Goal: Task Accomplishment & Management: Manage account settings

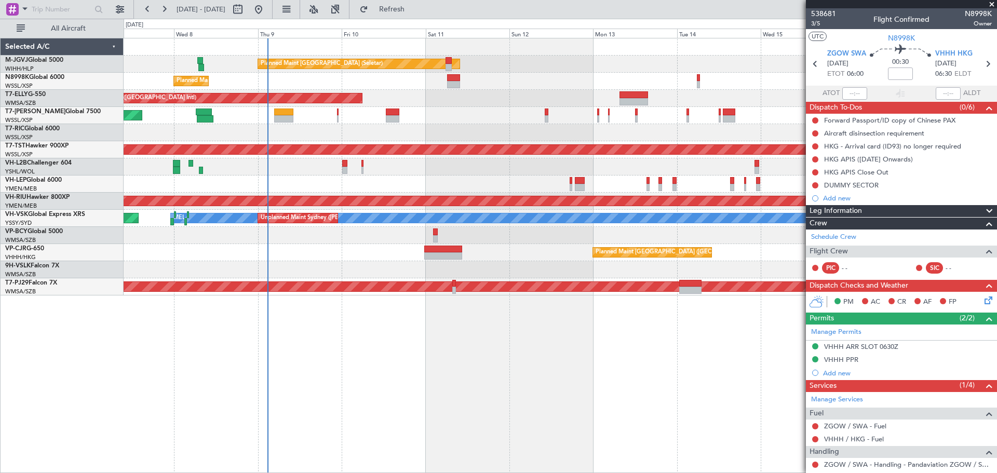
click at [483, 138] on div "Planned Maint [GEOGRAPHIC_DATA] (Seletar) Planned Maint [GEOGRAPHIC_DATA] (Sele…" at bounding box center [560, 166] width 873 height 257
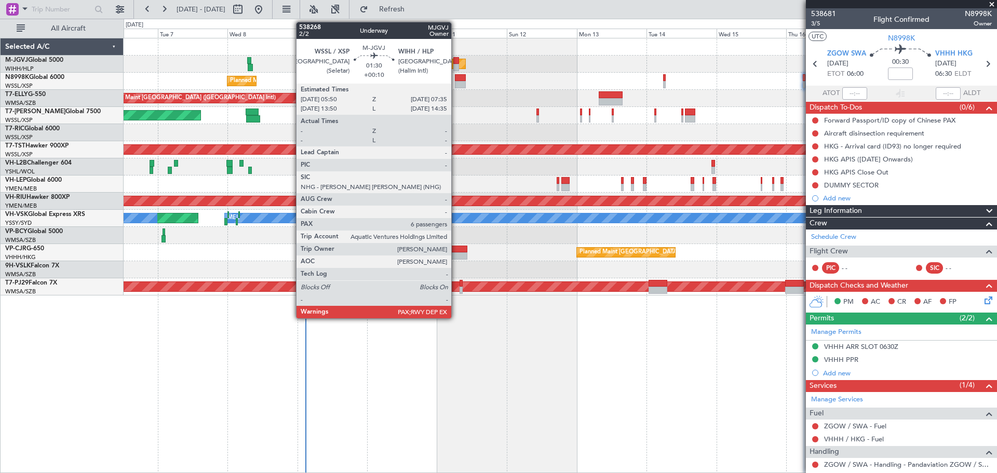
click at [456, 59] on div at bounding box center [455, 60] width 5 height 7
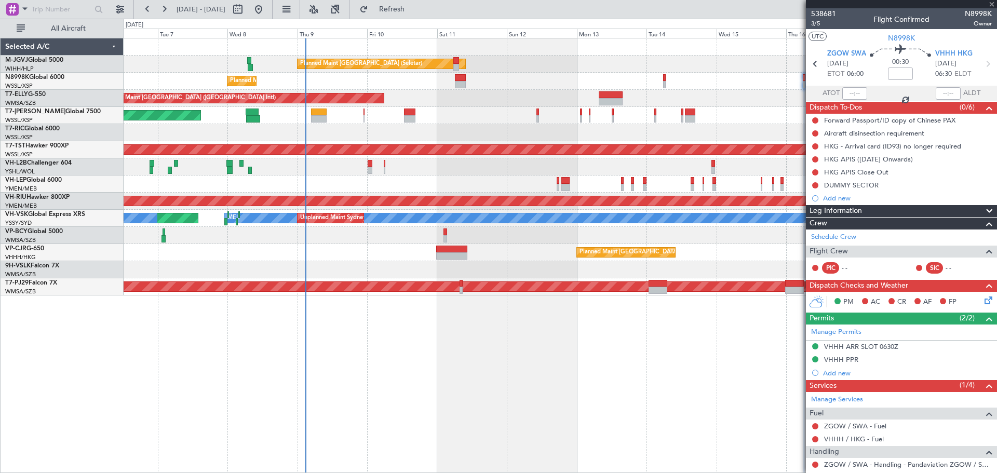
type input "+00:10"
type input "6"
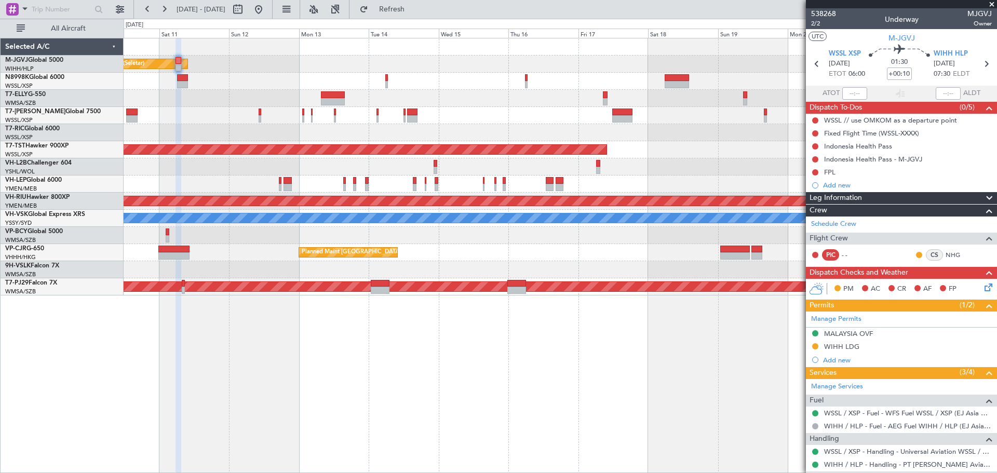
click at [414, 82] on div "Planned Maint [GEOGRAPHIC_DATA] (Seletar) Planned Maint [GEOGRAPHIC_DATA] (Sele…" at bounding box center [560, 166] width 873 height 257
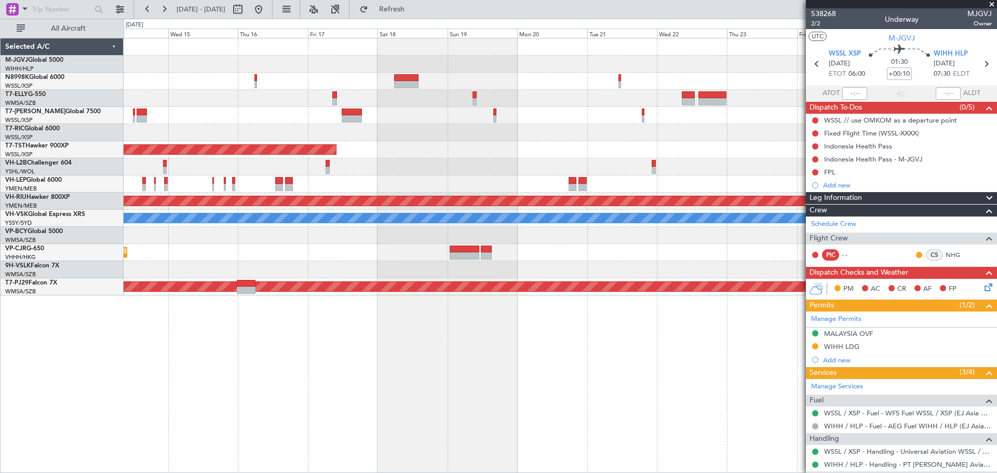
click at [362, 64] on div "Planned Maint [GEOGRAPHIC_DATA] (Seletar)" at bounding box center [560, 64] width 873 height 17
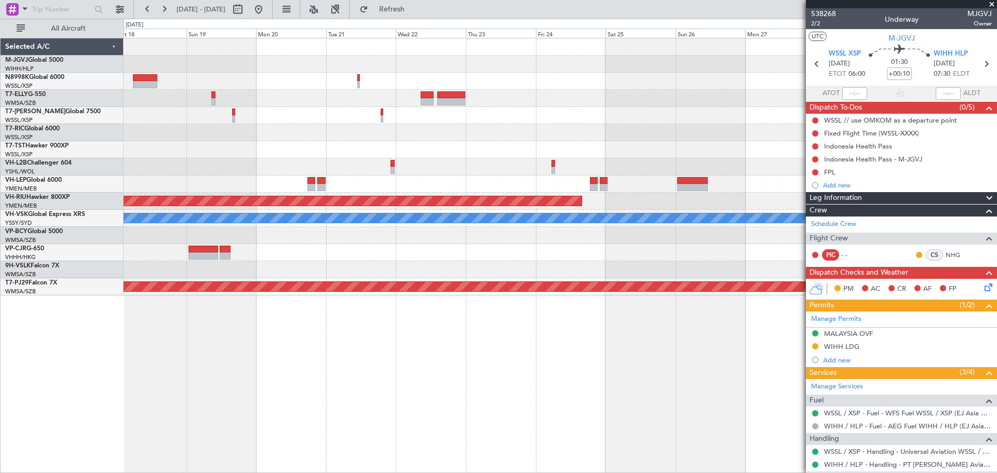
click at [298, 88] on div "Planned Maint [GEOGRAPHIC_DATA] (Seletar) Planned Maint [GEOGRAPHIC_DATA] ([GEO…" at bounding box center [560, 166] width 873 height 257
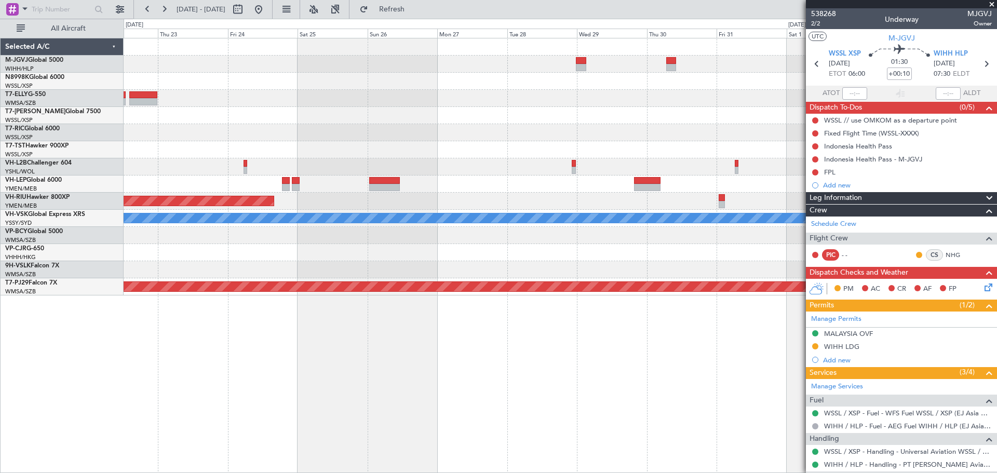
click at [259, 84] on div at bounding box center [560, 81] width 873 height 17
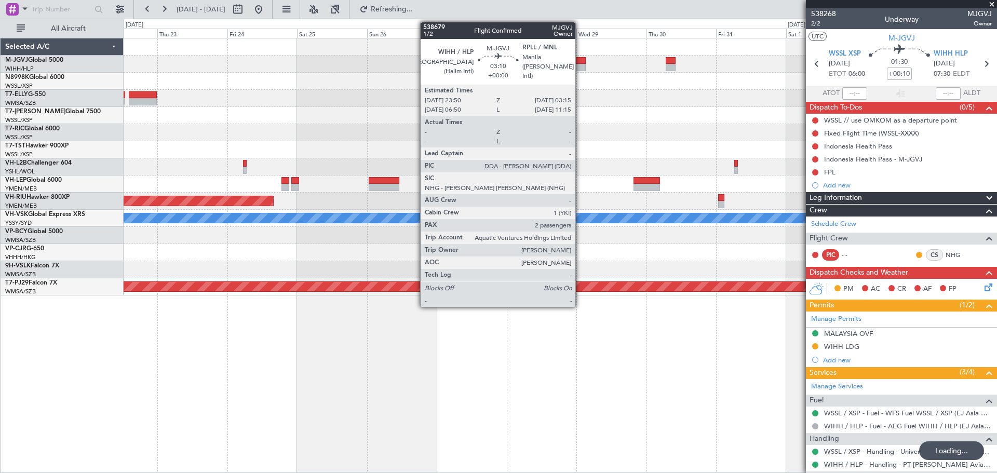
click at [580, 65] on div at bounding box center [580, 67] width 10 height 7
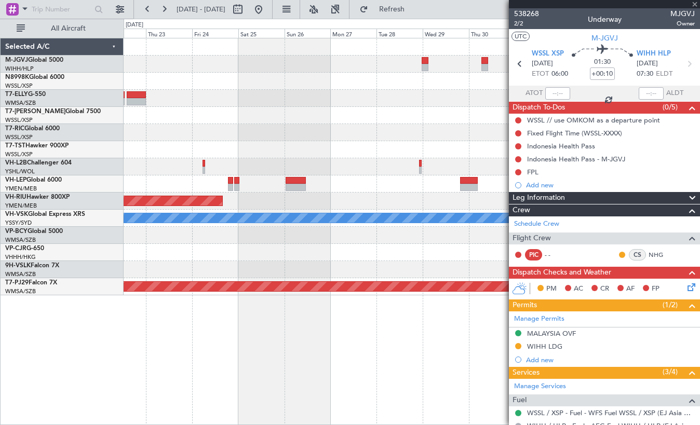
type input "2"
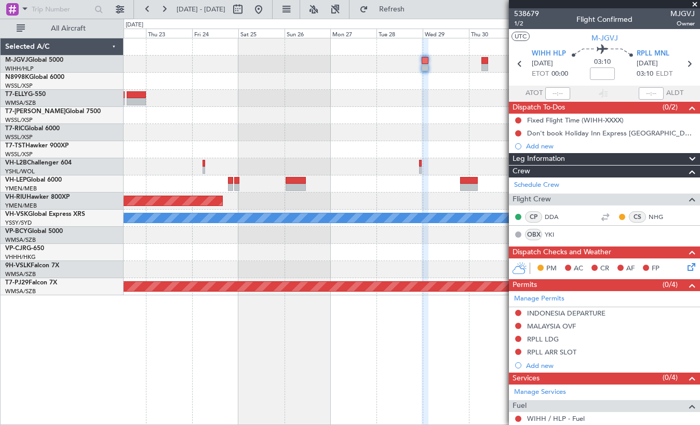
click at [14, 330] on div "Selected A/C M-JGVJ Global 5000 WIHH/HLP Jakarta (Halim Intl) N8998K Global 600…" at bounding box center [62, 231] width 123 height 387
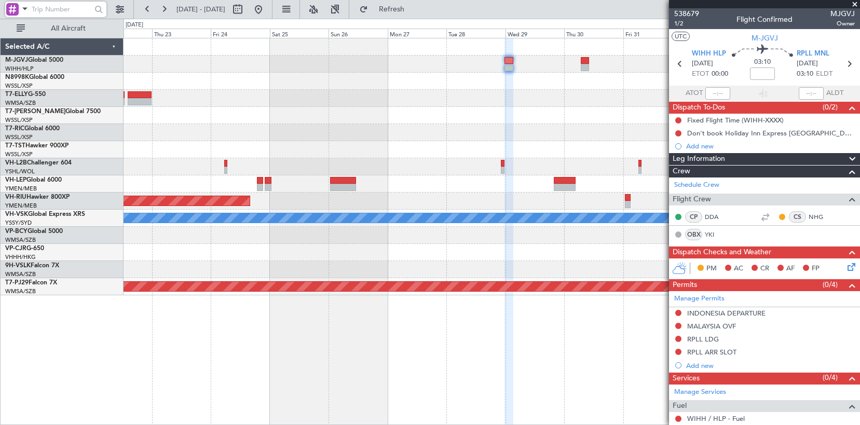
click at [69, 8] on input "text" at bounding box center [62, 10] width 60 height 16
click at [30, 8] on span at bounding box center [25, 8] width 12 height 13
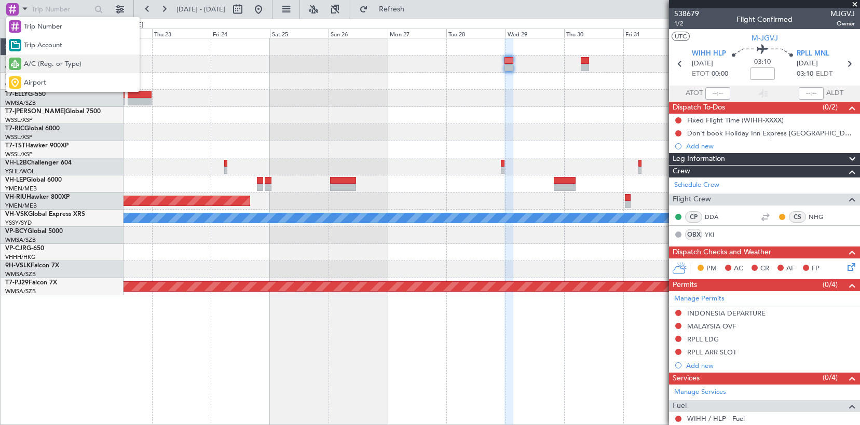
click at [49, 62] on span "A/C (Reg. or Type)" at bounding box center [53, 64] width 58 height 10
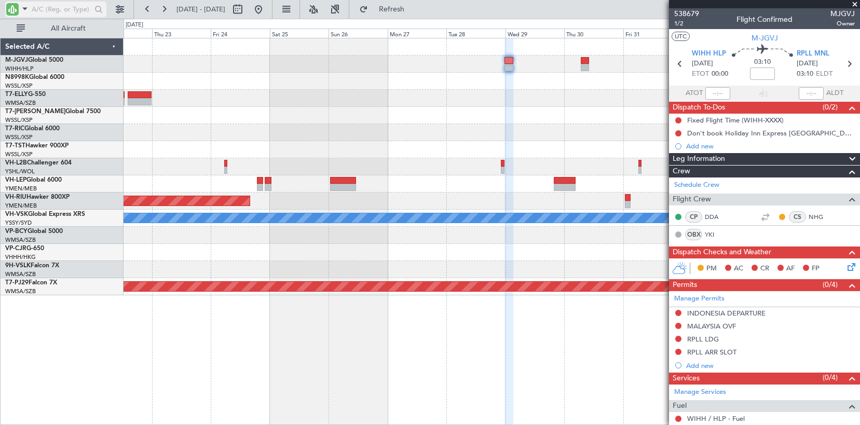
click at [53, 9] on input "text" at bounding box center [62, 10] width 60 height 16
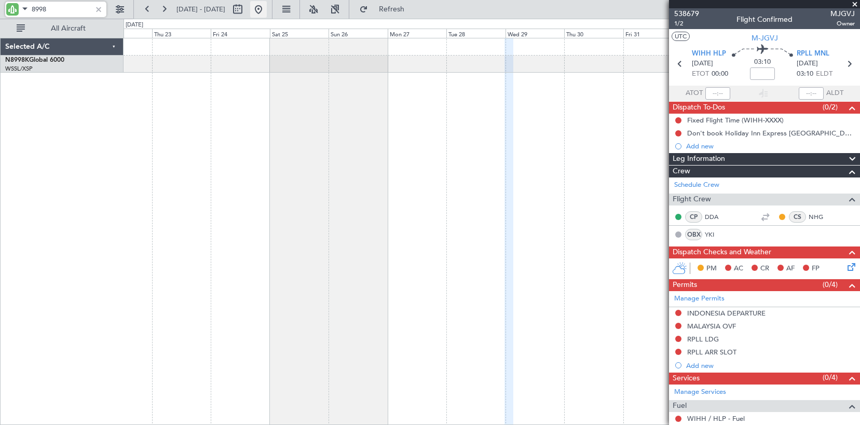
type input "8998"
click at [267, 5] on button at bounding box center [258, 9] width 17 height 17
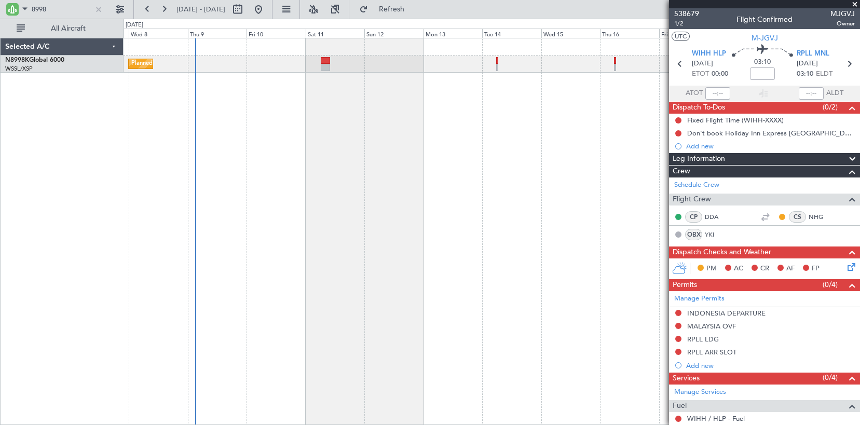
click at [253, 181] on div "Planned Maint [GEOGRAPHIC_DATA] (Seletar)" at bounding box center [492, 231] width 737 height 387
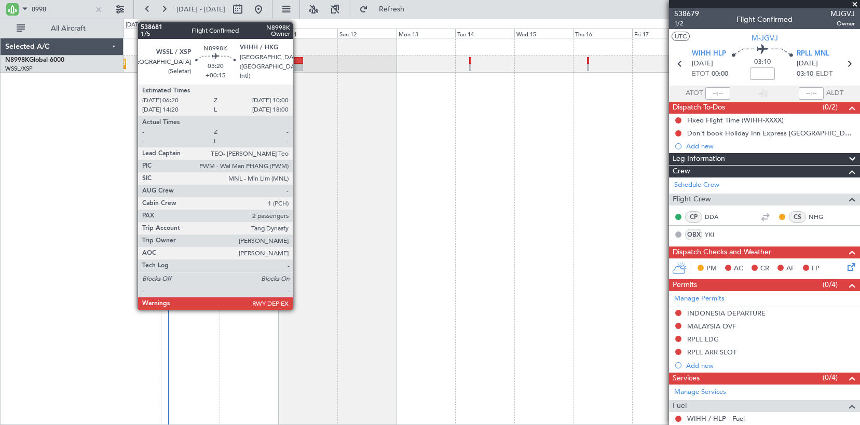
click at [297, 66] on div at bounding box center [298, 67] width 9 height 7
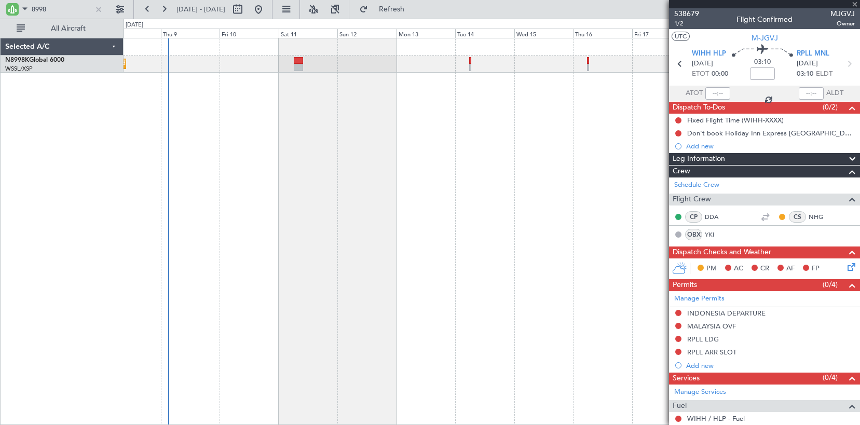
type input "+00:15"
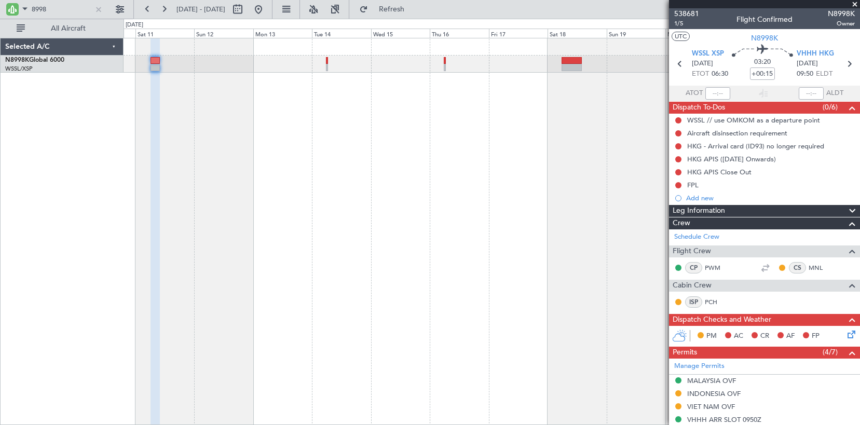
click at [430, 117] on div "Planned Maint [GEOGRAPHIC_DATA] (Seletar)" at bounding box center [492, 231] width 737 height 387
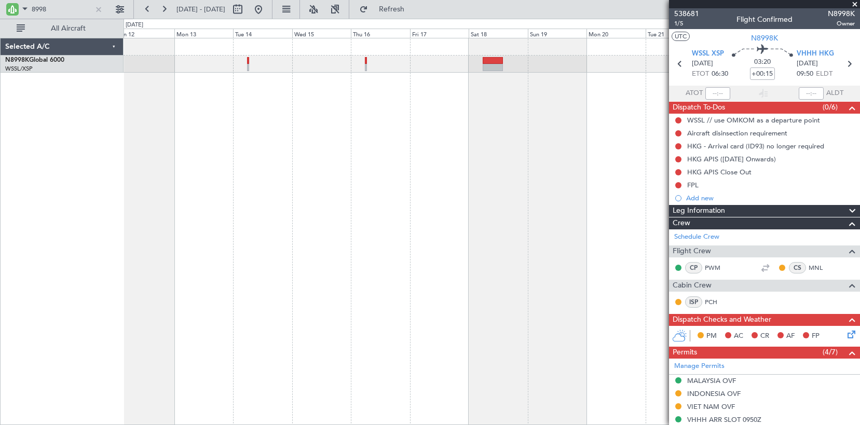
click at [506, 135] on div at bounding box center [492, 231] width 737 height 387
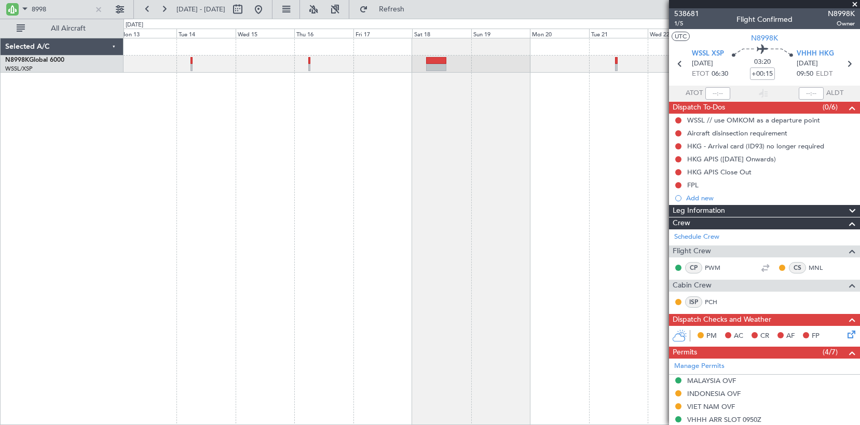
click at [452, 127] on div at bounding box center [492, 231] width 737 height 387
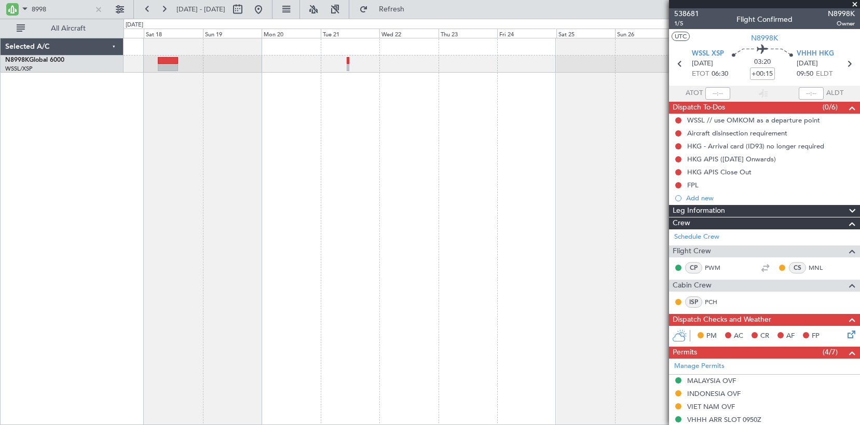
click at [360, 118] on div at bounding box center [492, 231] width 737 height 387
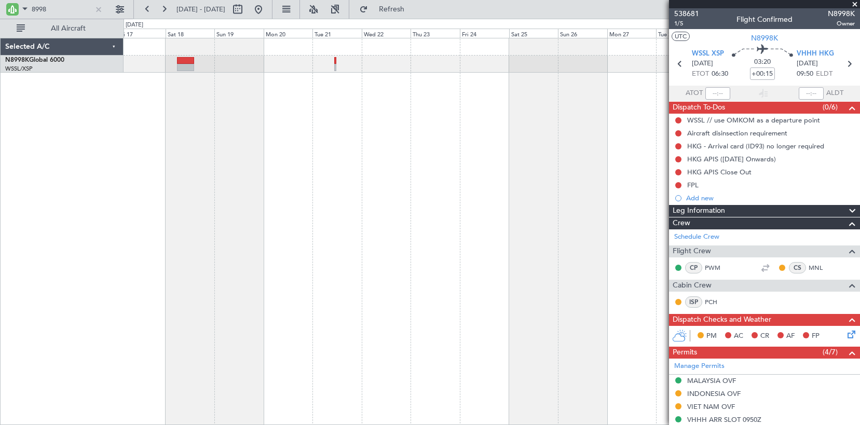
click at [481, 101] on div at bounding box center [492, 231] width 737 height 387
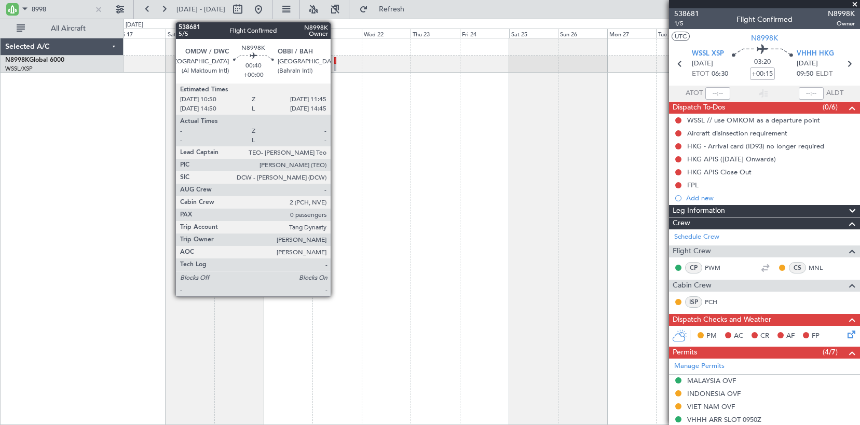
click at [335, 63] on div at bounding box center [335, 60] width 2 height 7
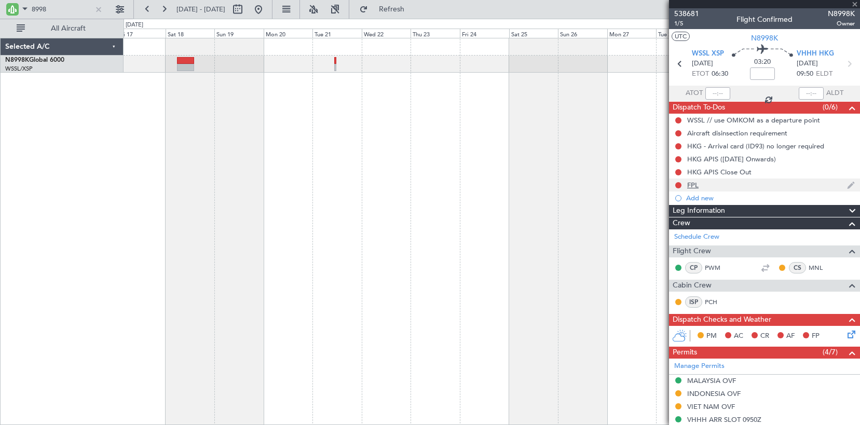
type input "0"
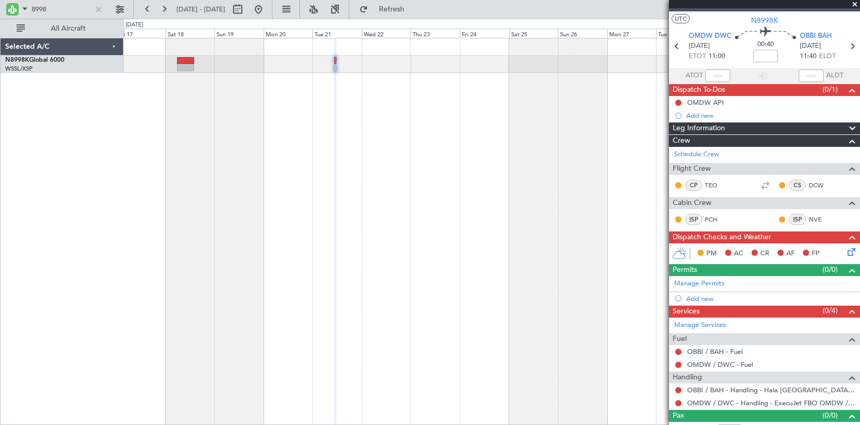
scroll to position [31, 0]
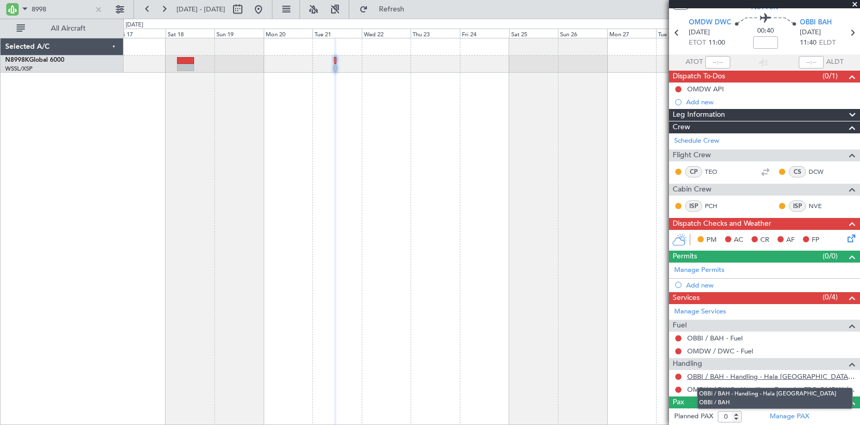
click at [723, 372] on link "OBBI / BAH - Handling - Hala [GEOGRAPHIC_DATA] OBBI / BAH" at bounding box center [771, 376] width 168 height 9
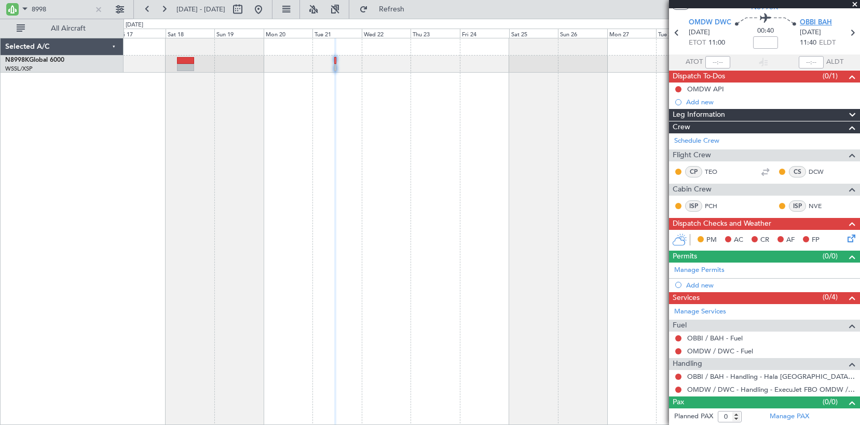
click at [800, 24] on span "OBBI BAH" at bounding box center [816, 23] width 32 height 10
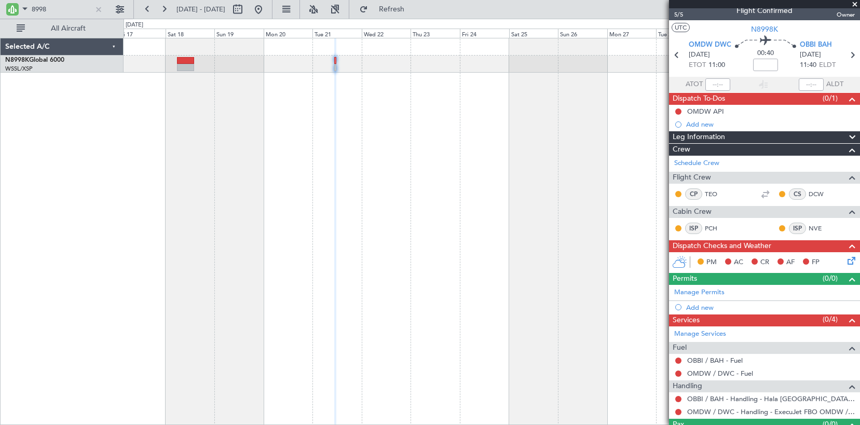
scroll to position [0, 0]
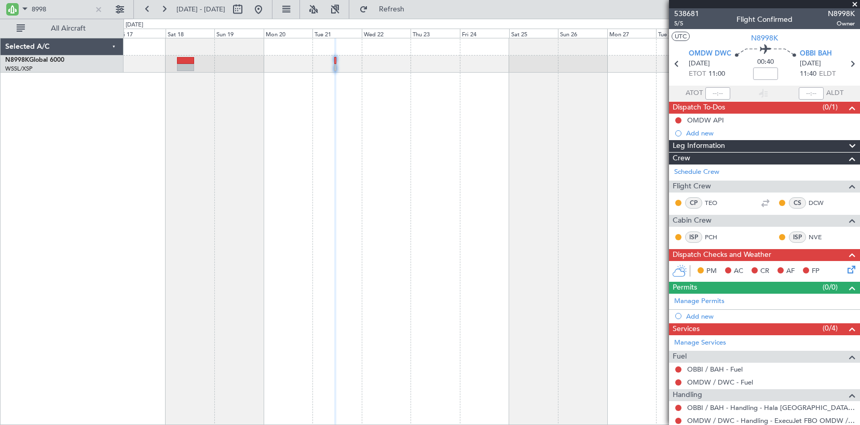
click at [333, 62] on div at bounding box center [492, 64] width 736 height 17
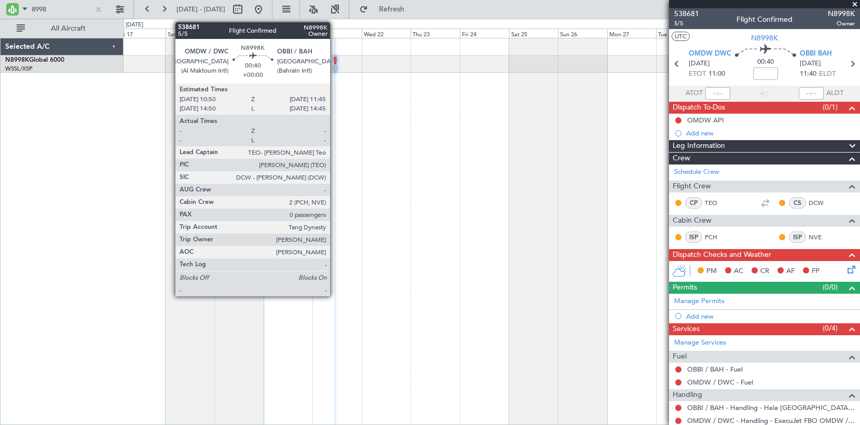
click at [335, 63] on div at bounding box center [335, 60] width 2 height 7
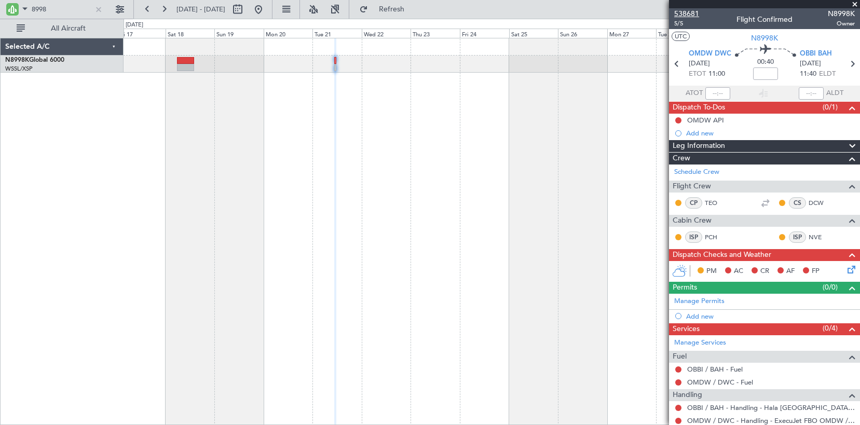
click at [686, 11] on span "538681" at bounding box center [686, 13] width 25 height 11
click at [99, 6] on div at bounding box center [98, 9] width 11 height 11
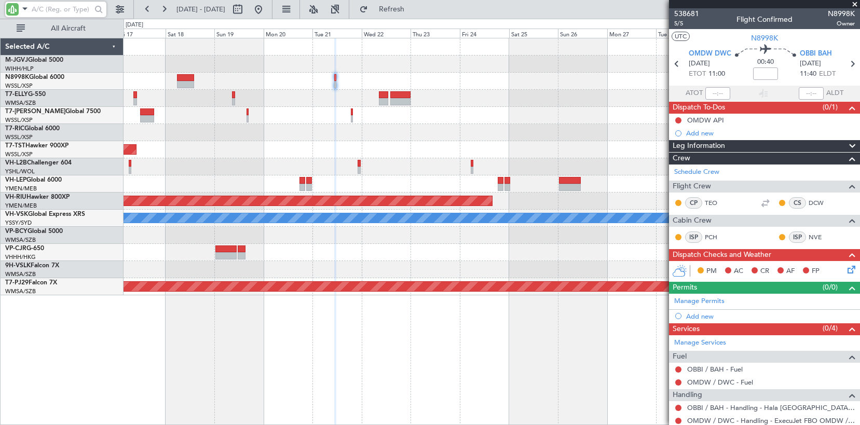
click at [243, 415] on div "Planned Maint [GEOGRAPHIC_DATA] (Seletar) Planned Maint [GEOGRAPHIC_DATA] ([GEO…" at bounding box center [492, 231] width 737 height 387
click at [267, 13] on button at bounding box center [258, 9] width 17 height 17
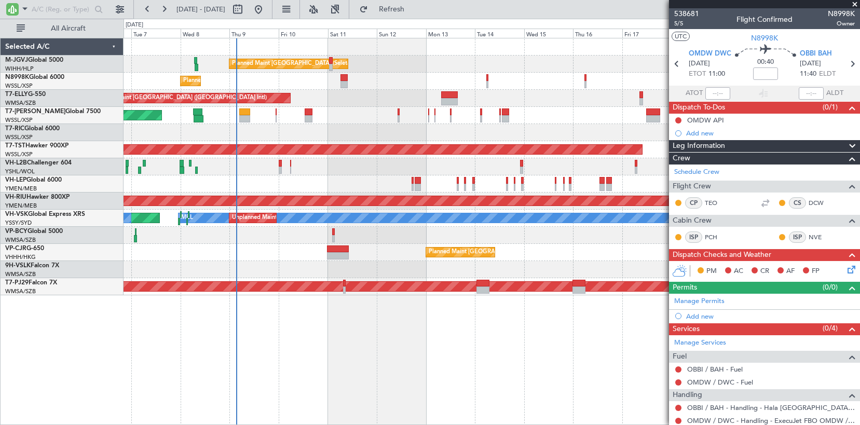
click at [333, 106] on div "Planned Maint [GEOGRAPHIC_DATA] ([GEOGRAPHIC_DATA] Intl)" at bounding box center [492, 98] width 736 height 17
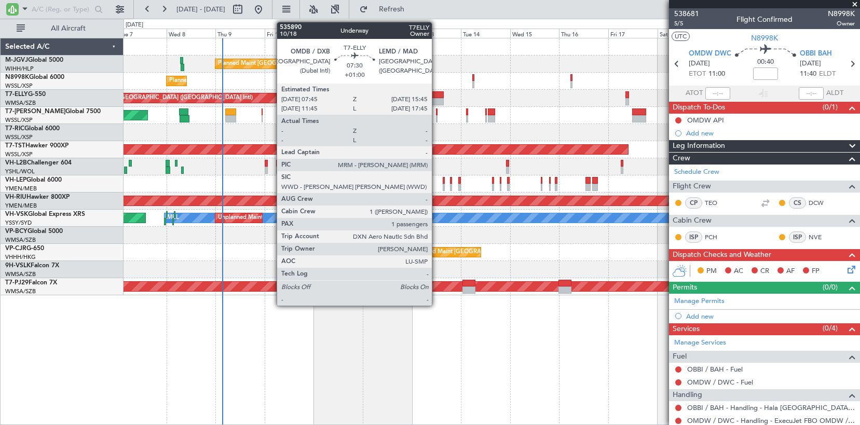
click at [437, 98] on div at bounding box center [435, 101] width 17 height 7
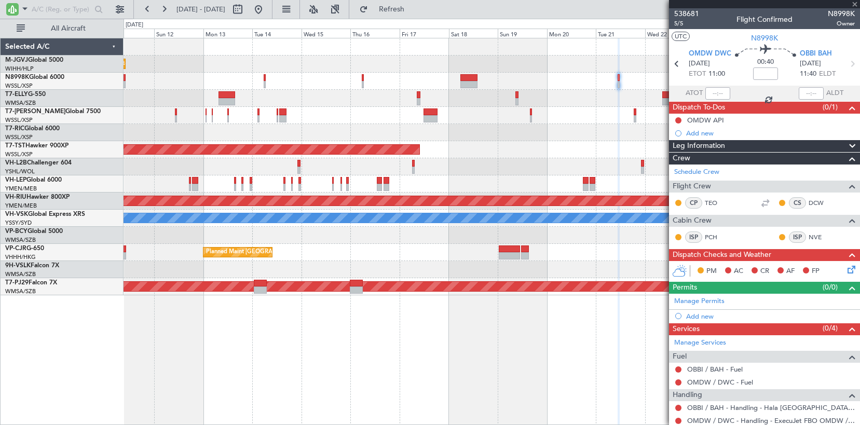
click at [347, 110] on div "Planned Maint [GEOGRAPHIC_DATA] (Seletar) Planned Maint [GEOGRAPHIC_DATA] (Sele…" at bounding box center [492, 166] width 736 height 257
type input "+01:00"
type input "1"
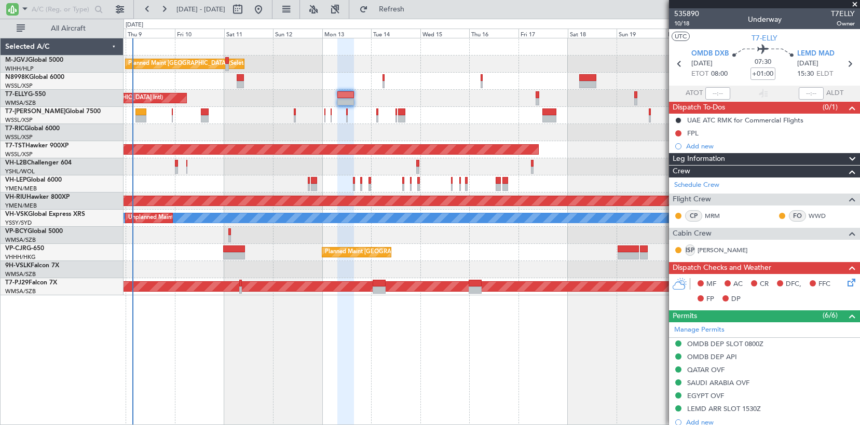
click at [405, 101] on div "Planned Maint [GEOGRAPHIC_DATA] ([GEOGRAPHIC_DATA] Intl)" at bounding box center [492, 98] width 736 height 17
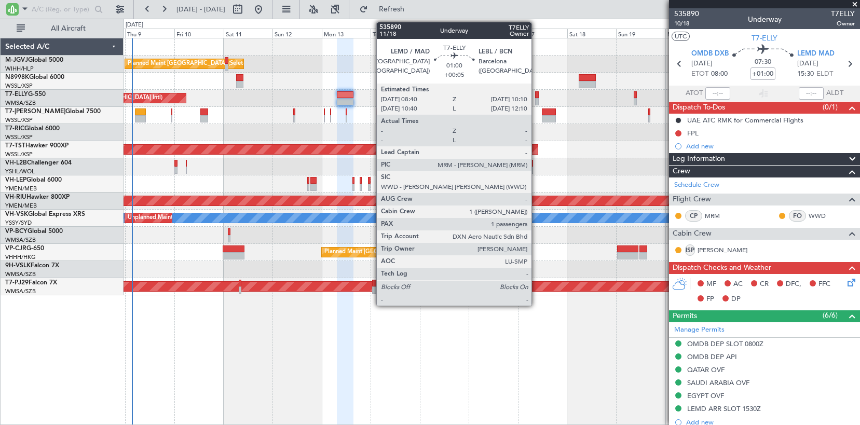
click at [536, 97] on div at bounding box center [536, 94] width 3 height 7
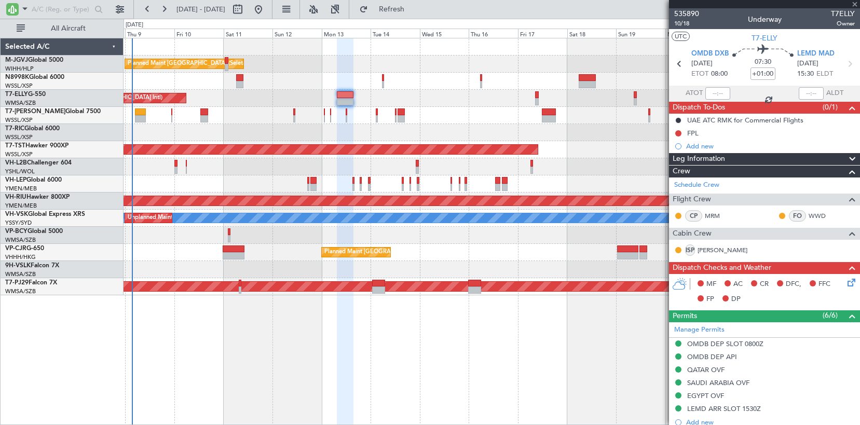
type input "+00:05"
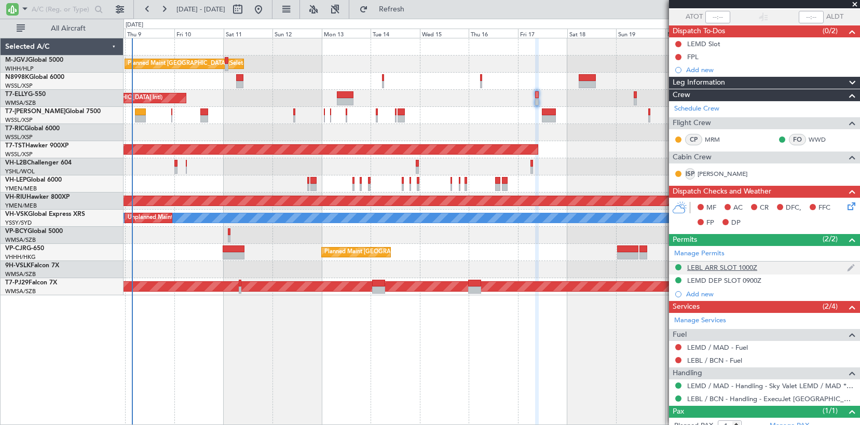
scroll to position [109, 0]
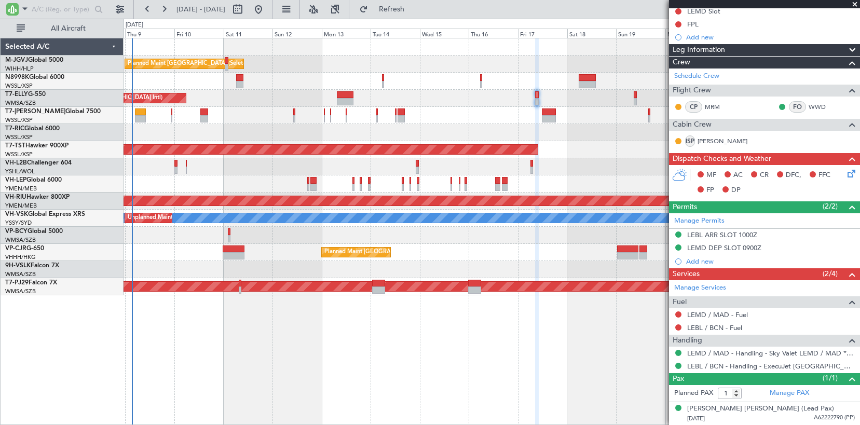
click at [506, 102] on div "Planned Maint [GEOGRAPHIC_DATA] ([GEOGRAPHIC_DATA] Intl)" at bounding box center [492, 98] width 736 height 17
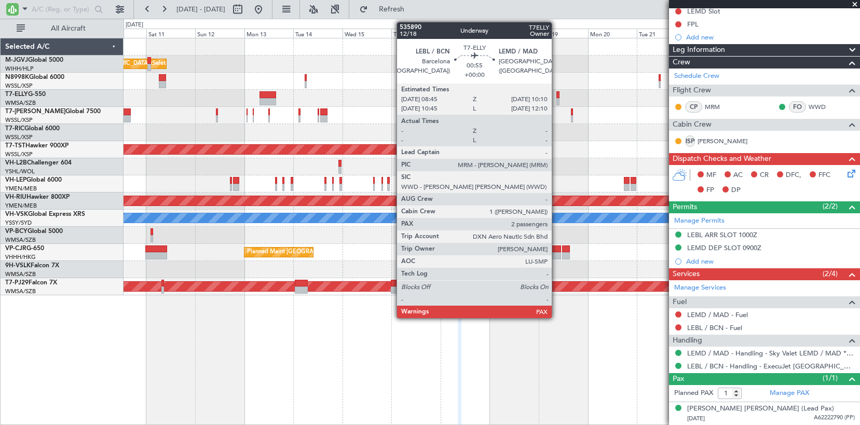
click at [556, 97] on div at bounding box center [557, 94] width 3 height 7
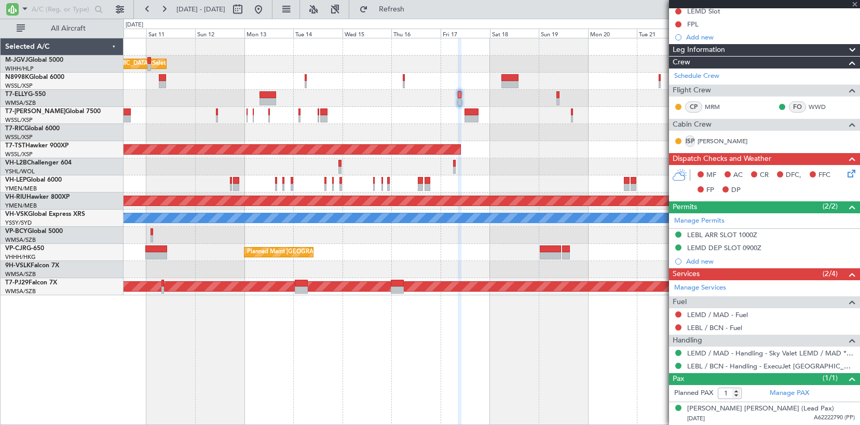
type input "2"
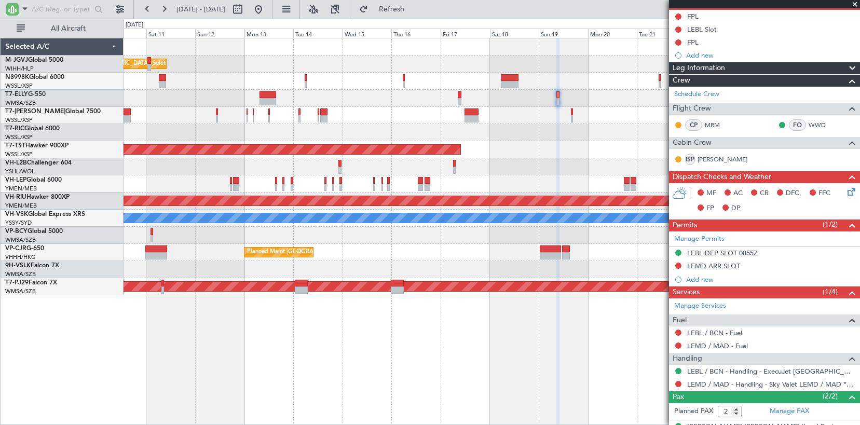
scroll to position [145, 0]
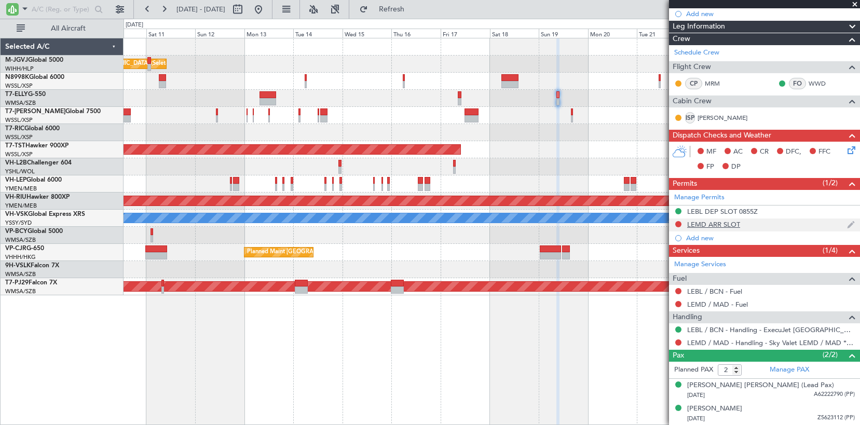
click at [726, 226] on div "LEMD ARR SLOT" at bounding box center [713, 224] width 53 height 9
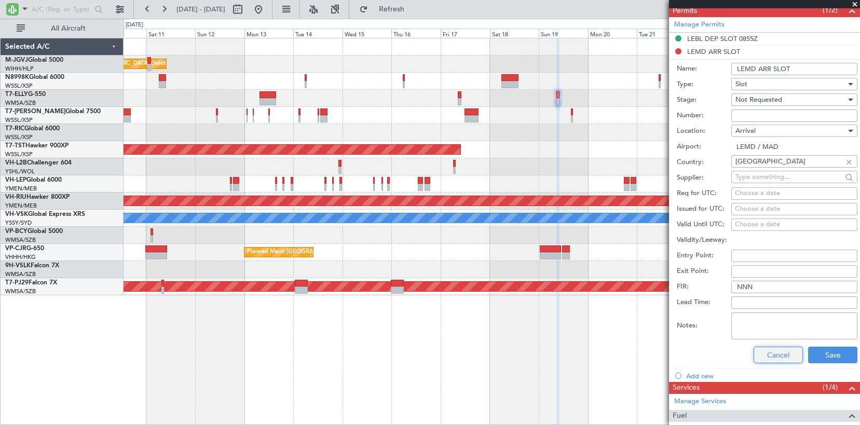
click at [758, 355] on button "Cancel" at bounding box center [778, 355] width 49 height 17
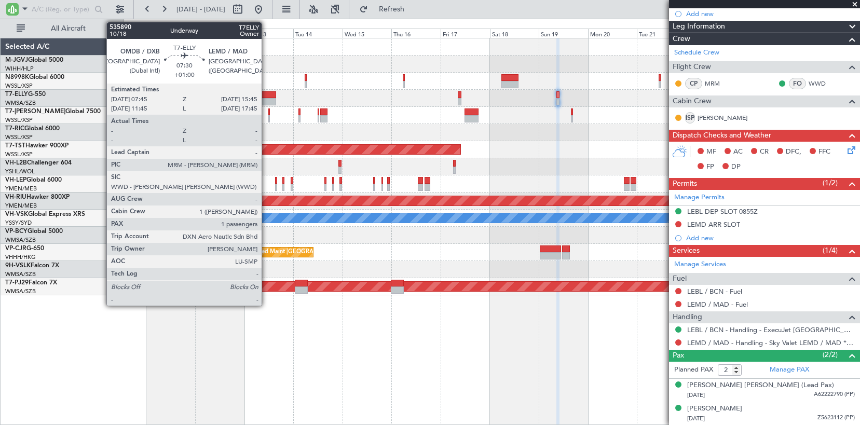
click at [266, 100] on div at bounding box center [268, 101] width 17 height 7
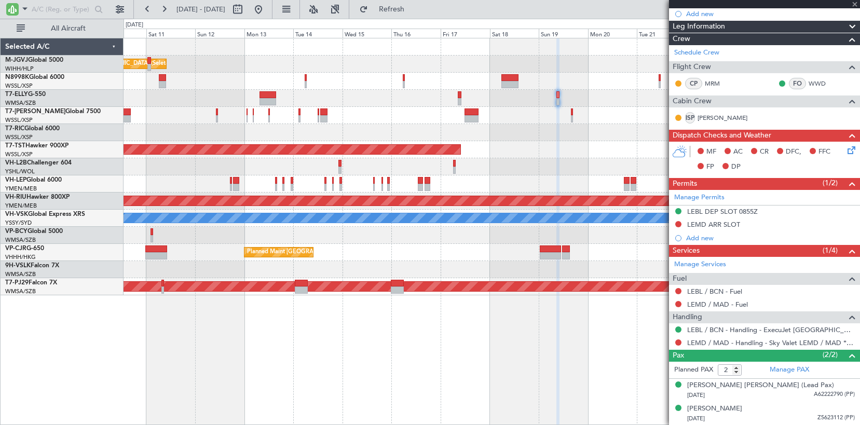
type input "+01:00"
type input "1"
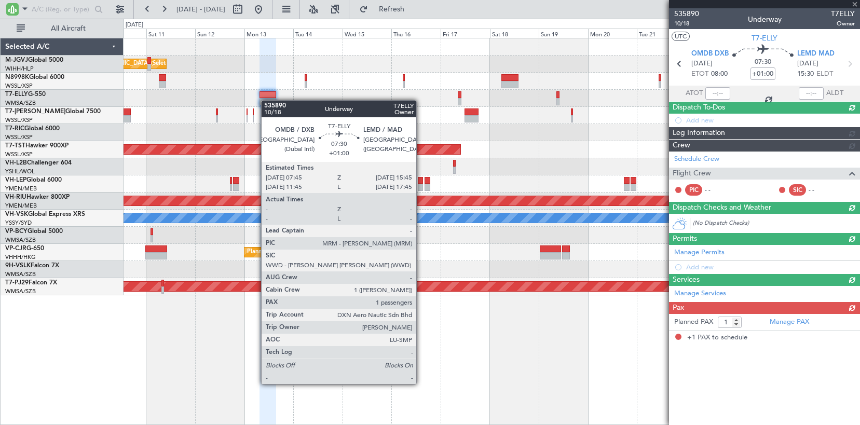
scroll to position [0, 0]
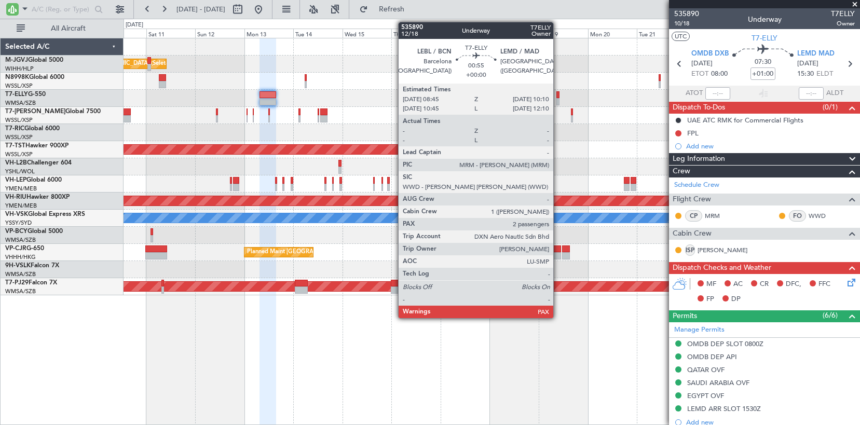
click at [558, 96] on div at bounding box center [557, 94] width 3 height 7
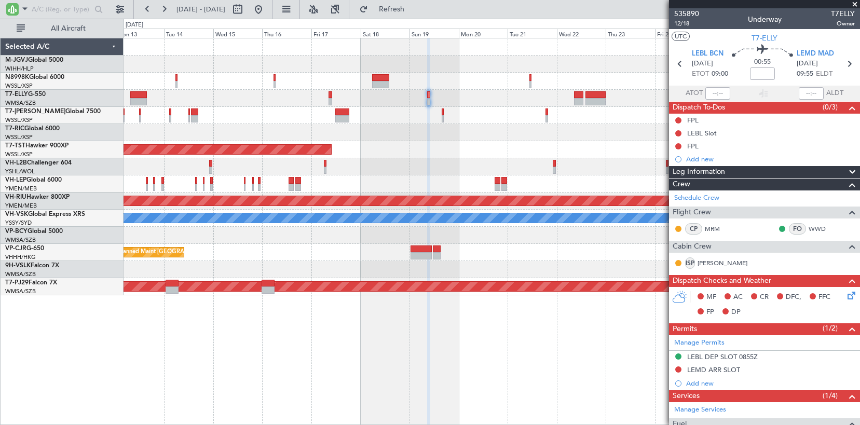
click at [420, 139] on div at bounding box center [492, 132] width 736 height 17
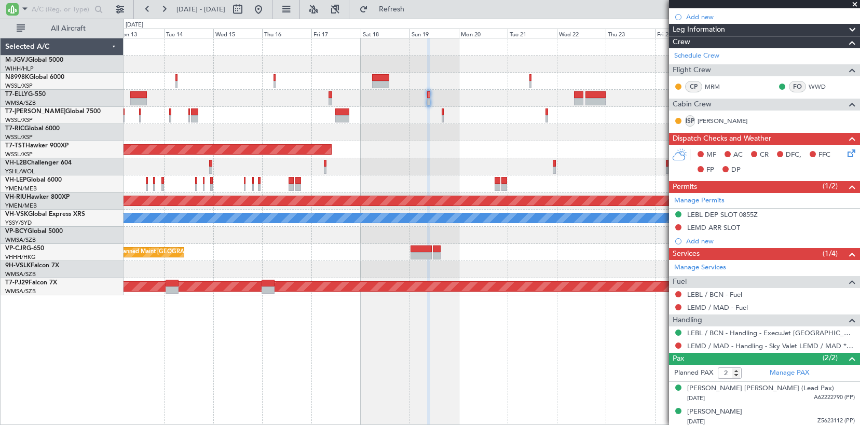
scroll to position [145, 0]
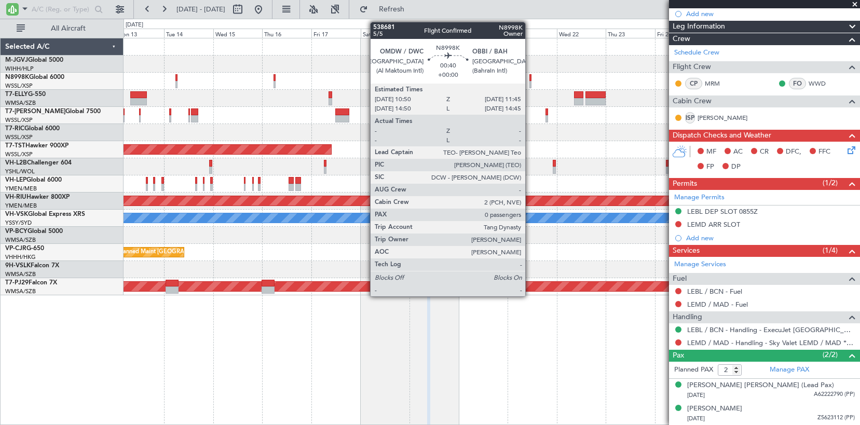
click at [530, 78] on div at bounding box center [530, 77] width 2 height 7
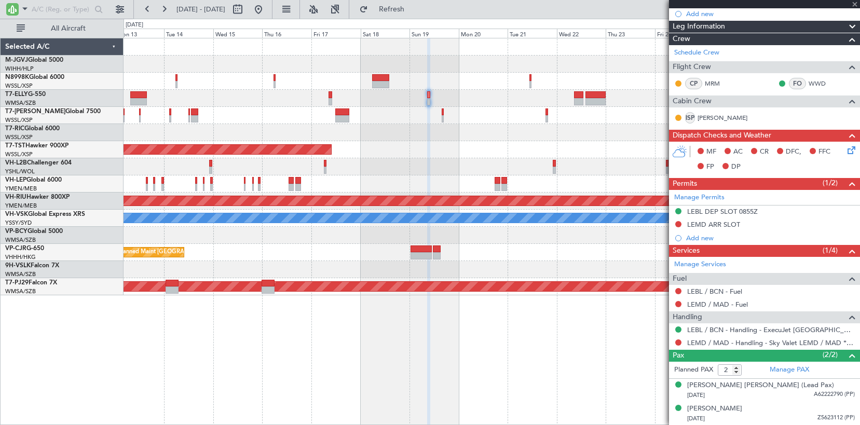
type input "0"
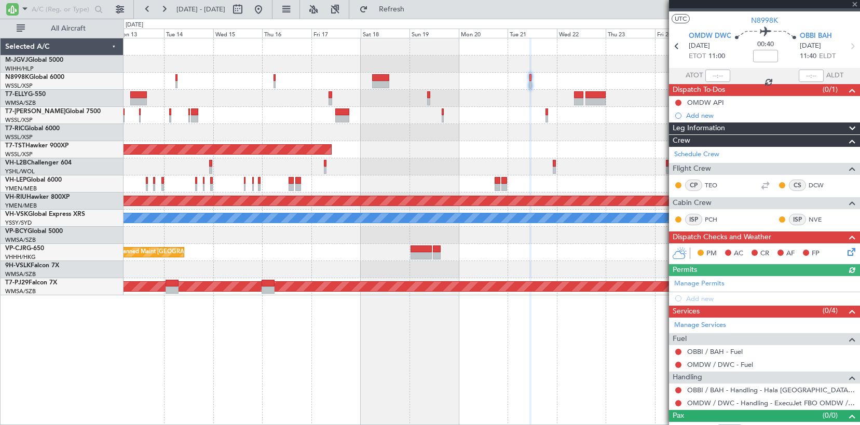
scroll to position [31, 0]
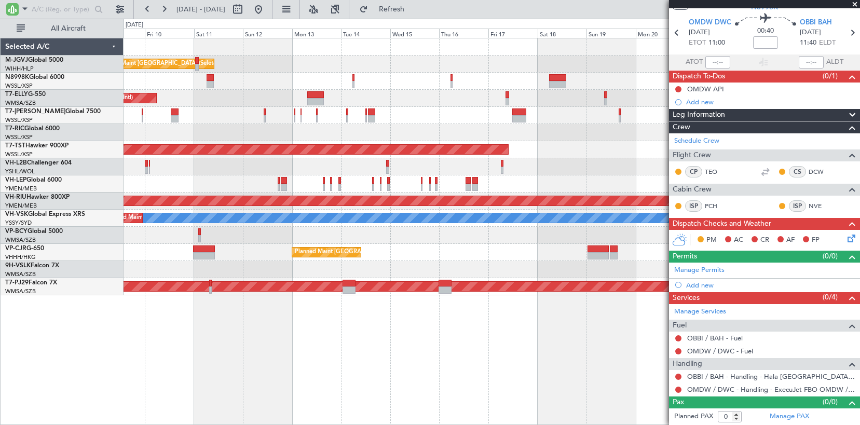
click at [413, 109] on div "Planned Maint [GEOGRAPHIC_DATA] (Seletar) Planned Maint [GEOGRAPHIC_DATA] (Sele…" at bounding box center [492, 166] width 736 height 257
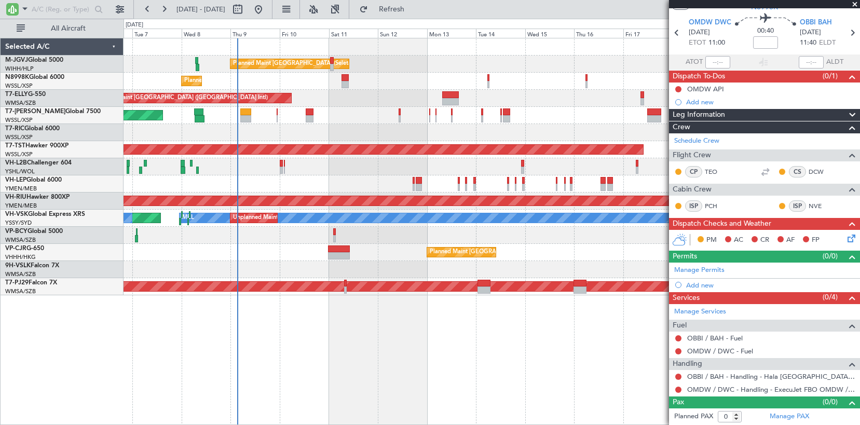
click at [390, 82] on div "Planned Maint [GEOGRAPHIC_DATA] (Seletar)" at bounding box center [492, 81] width 736 height 17
click at [427, 83] on div "Planned Maint [GEOGRAPHIC_DATA] (Seletar)" at bounding box center [492, 81] width 736 height 17
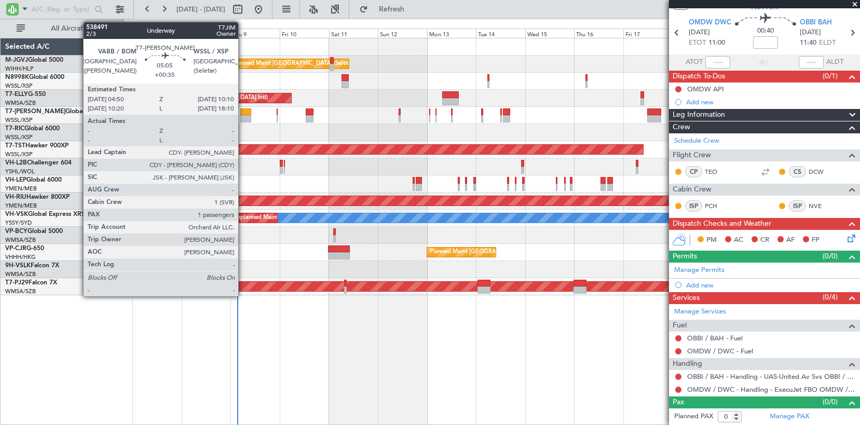
click at [243, 115] on div at bounding box center [245, 118] width 11 height 7
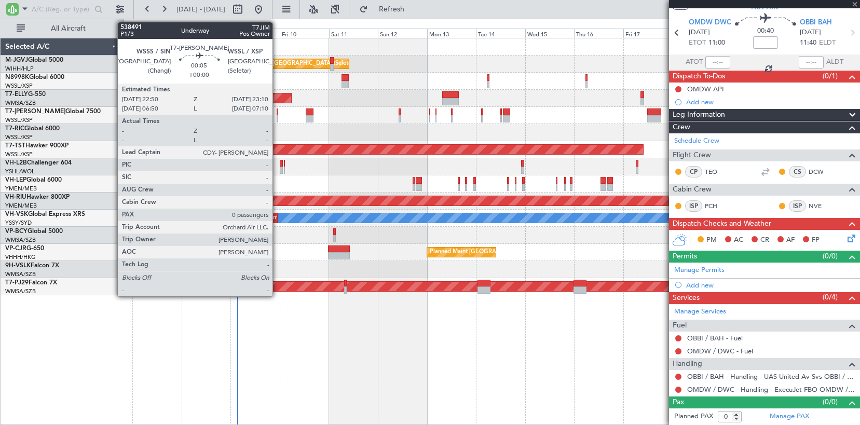
type input "+00:35"
type input "1"
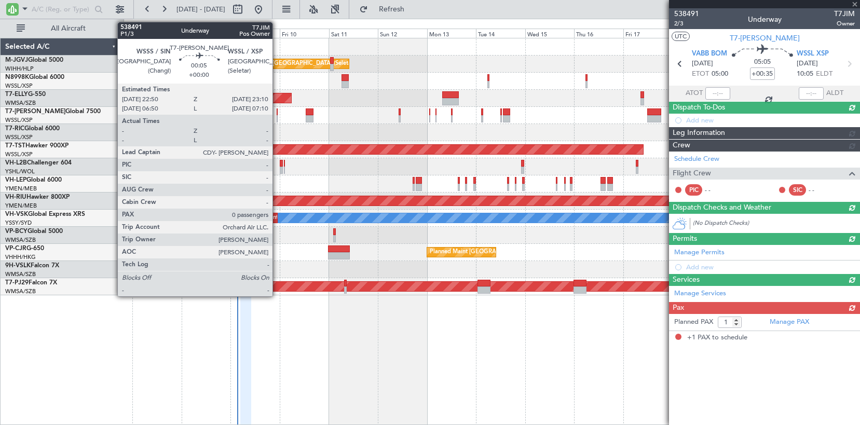
scroll to position [0, 0]
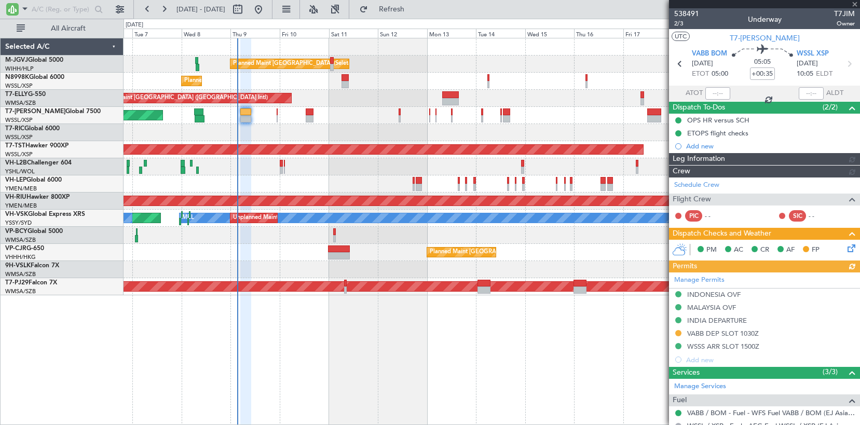
type input "[PERSON_NAME] (LEU)"
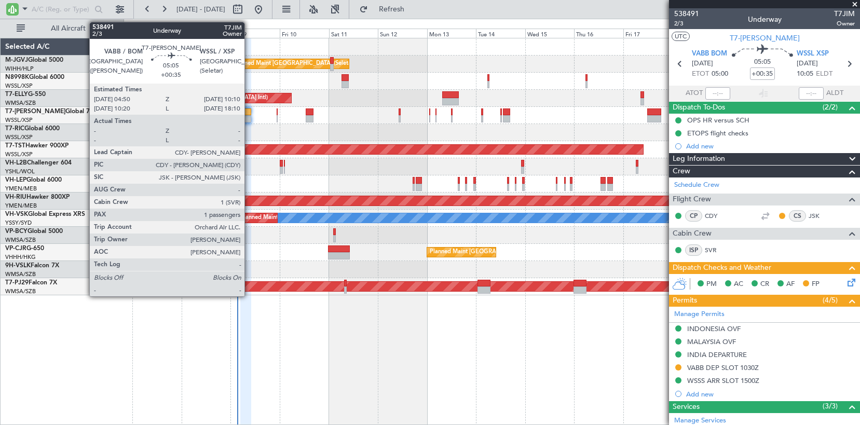
click at [249, 115] on div at bounding box center [245, 118] width 11 height 7
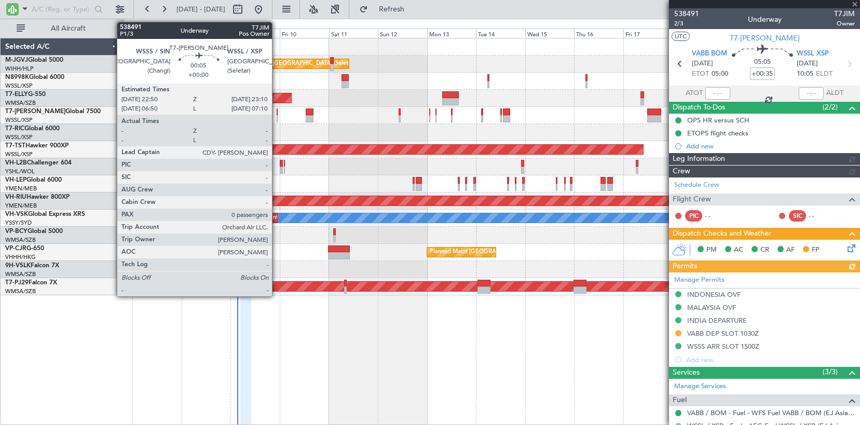
type input "[PERSON_NAME] (LEU)"
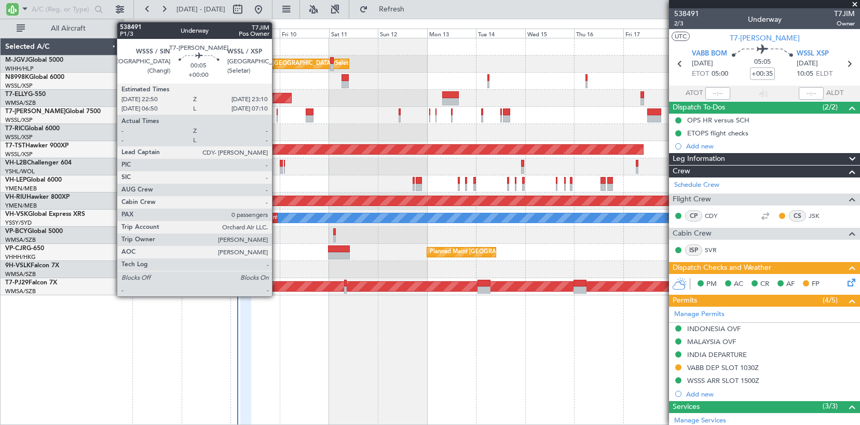
click at [277, 118] on div at bounding box center [277, 118] width 1 height 7
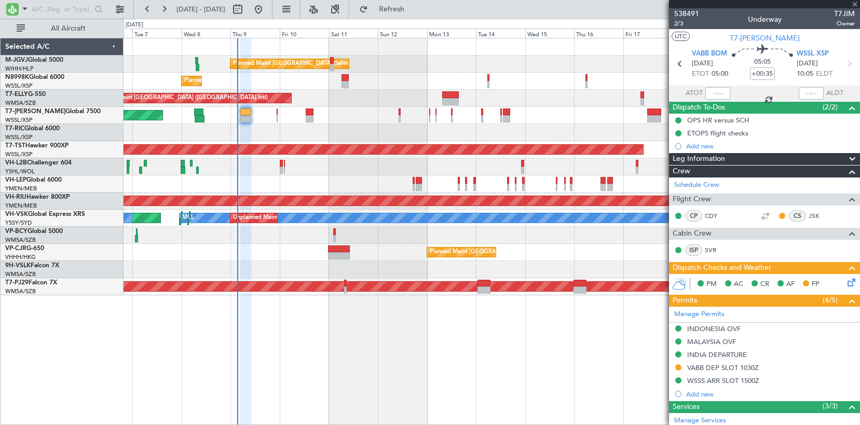
type input "0"
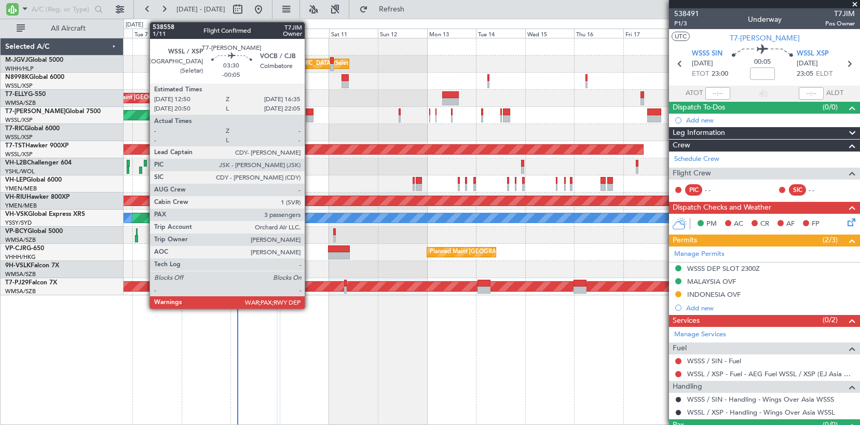
click at [309, 114] on div at bounding box center [310, 111] width 8 height 7
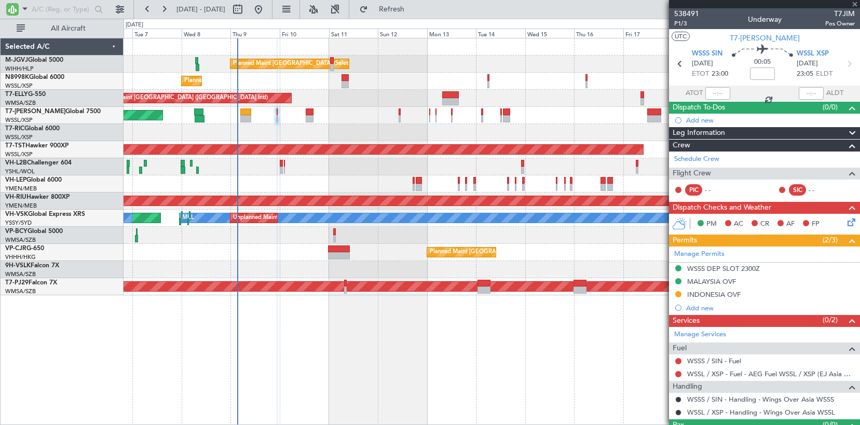
type input "-00:05"
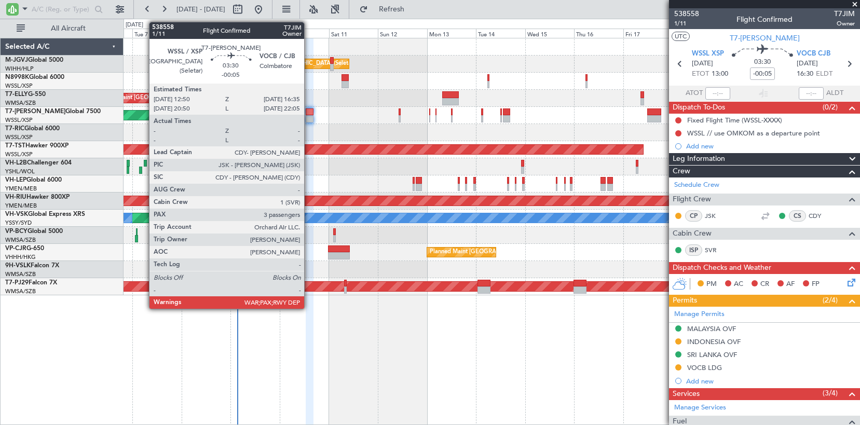
click at [309, 117] on div at bounding box center [310, 118] width 8 height 7
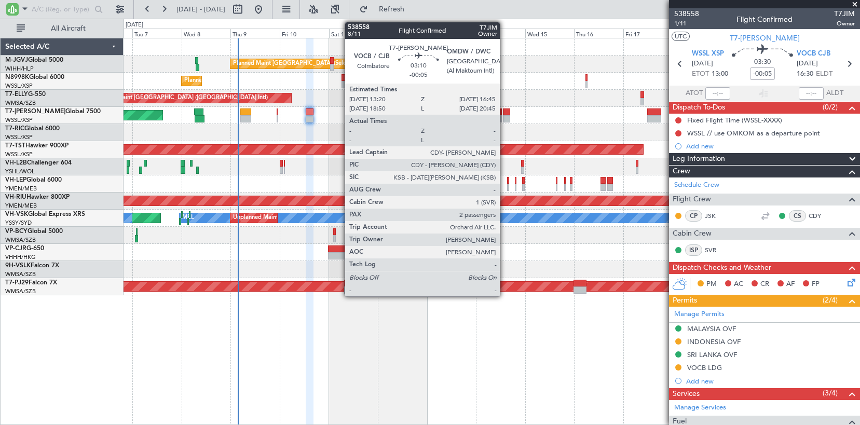
click at [505, 118] on div at bounding box center [506, 118] width 7 height 7
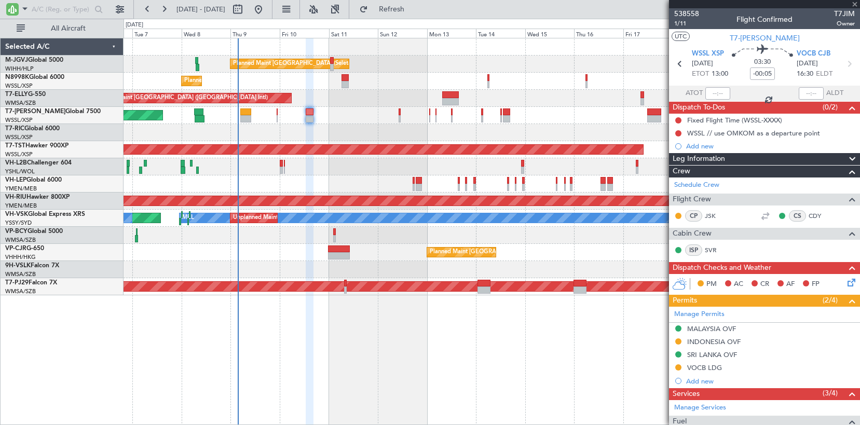
type input "2"
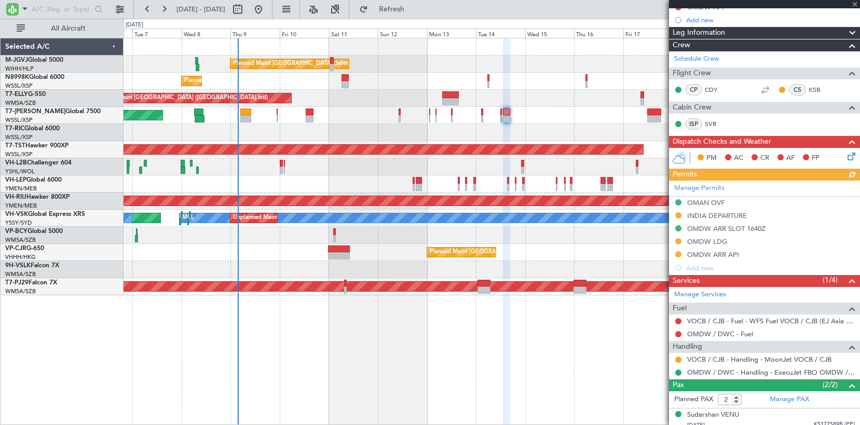
scroll to position [143, 0]
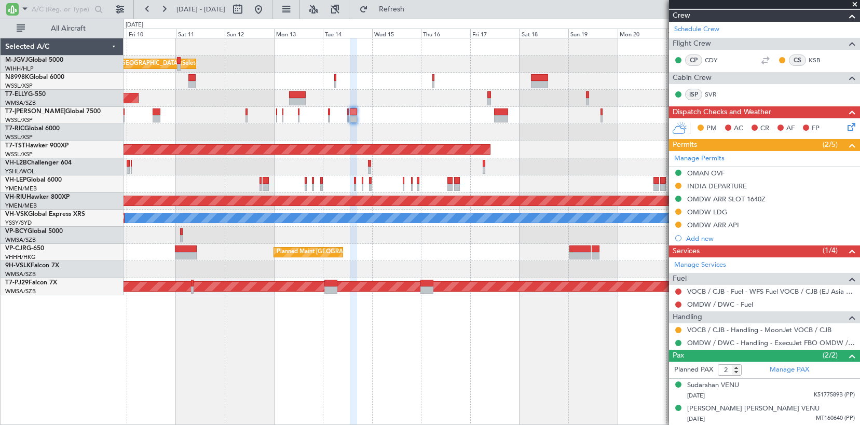
click at [464, 118] on div "Planned Maint [GEOGRAPHIC_DATA] (Seletar)" at bounding box center [492, 115] width 736 height 17
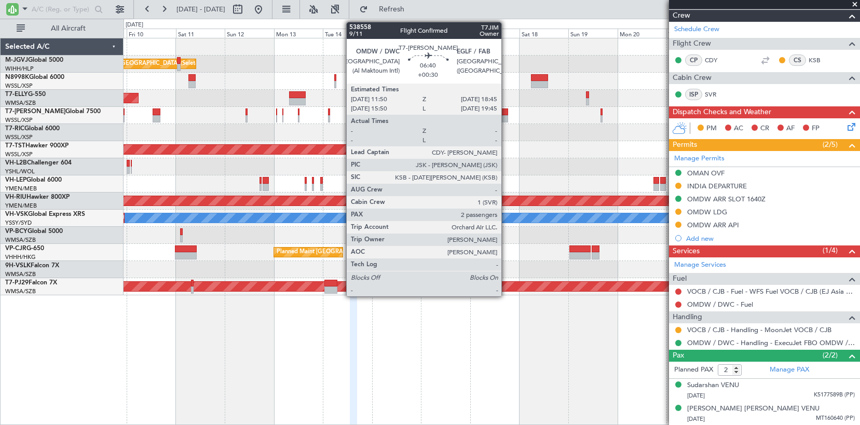
click at [506, 115] on div at bounding box center [501, 111] width 15 height 7
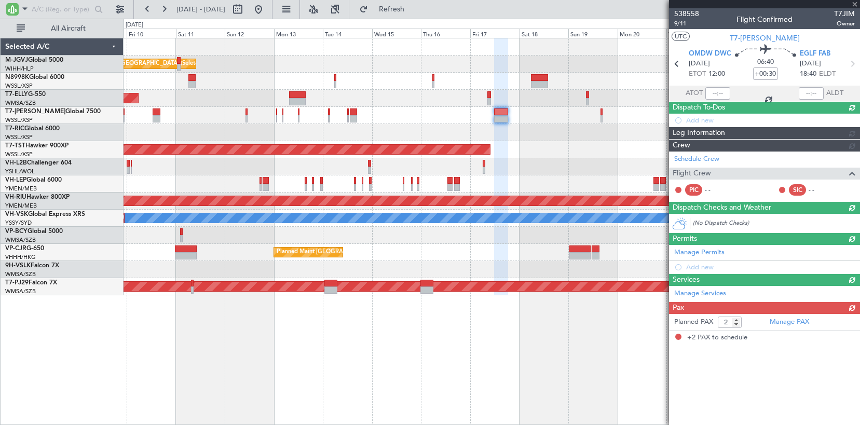
scroll to position [0, 0]
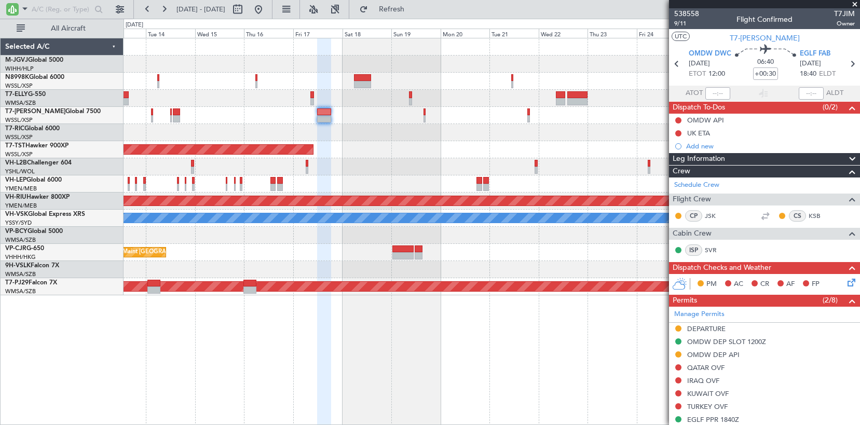
click at [427, 124] on div at bounding box center [492, 115] width 736 height 17
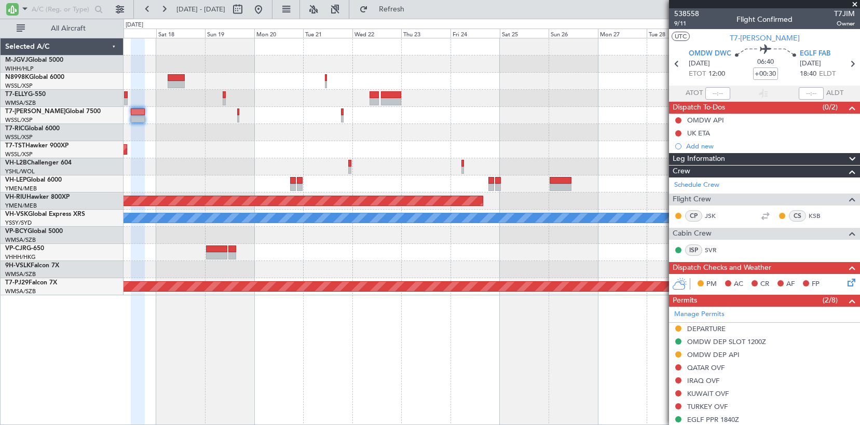
click at [308, 135] on div "Planned Maint [GEOGRAPHIC_DATA] (Seletar) Planned Maint [GEOGRAPHIC_DATA] ([GEO…" at bounding box center [492, 166] width 736 height 257
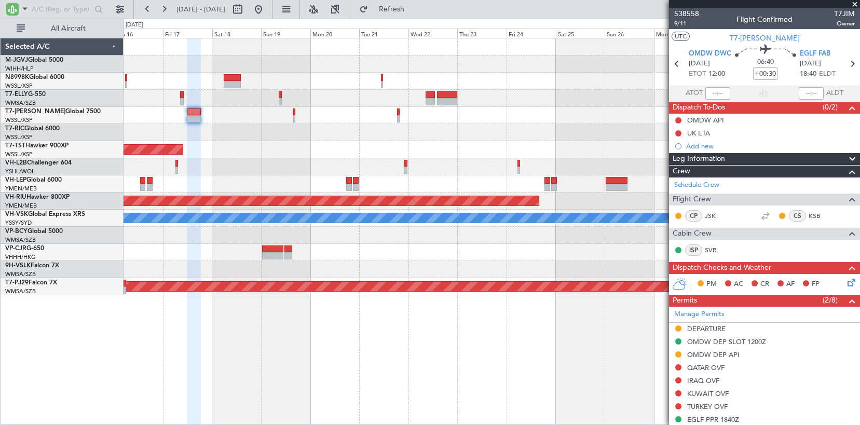
click at [534, 141] on div at bounding box center [492, 132] width 736 height 17
click at [267, 10] on button at bounding box center [258, 9] width 17 height 17
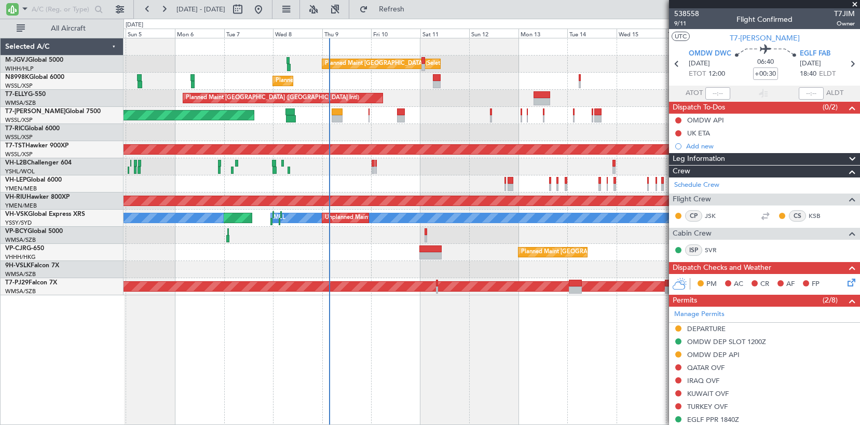
click at [376, 187] on div at bounding box center [492, 183] width 736 height 17
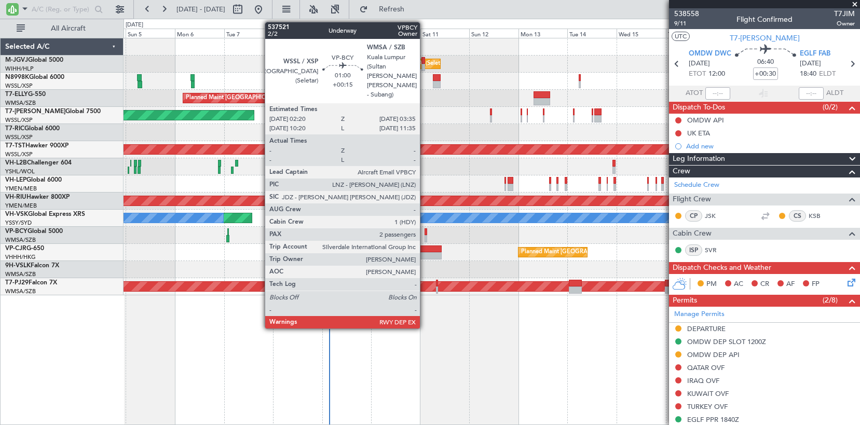
click at [425, 235] on div at bounding box center [426, 231] width 3 height 7
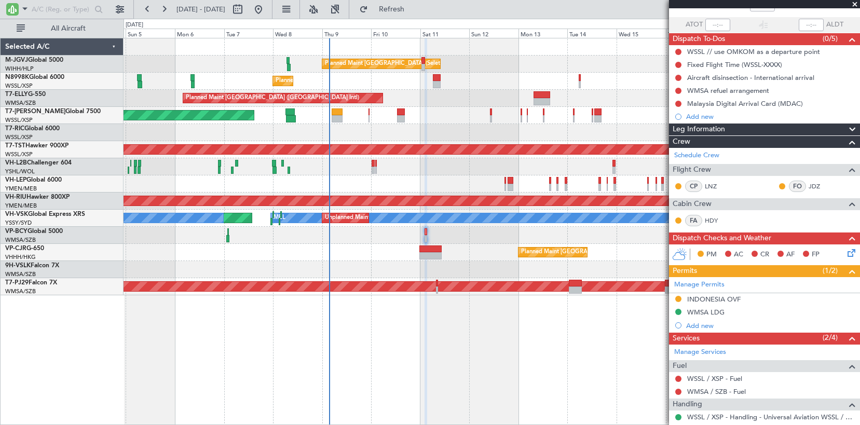
scroll to position [87, 0]
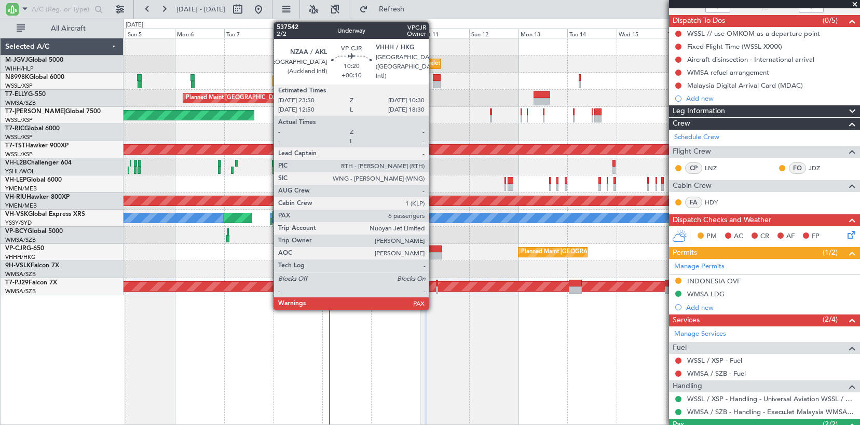
click at [433, 251] on div at bounding box center [430, 249] width 22 height 7
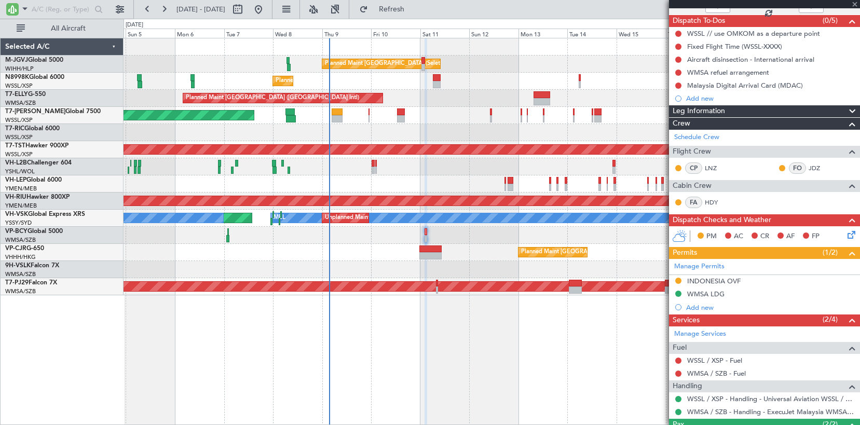
type input "+00:10"
type input "6"
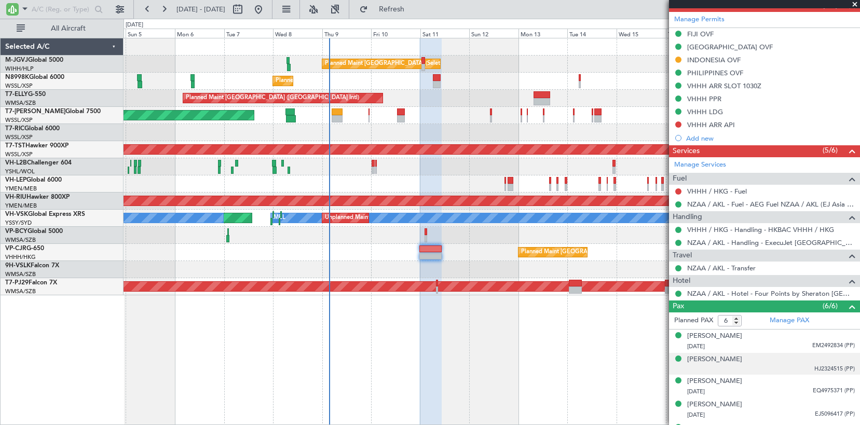
scroll to position [389, 0]
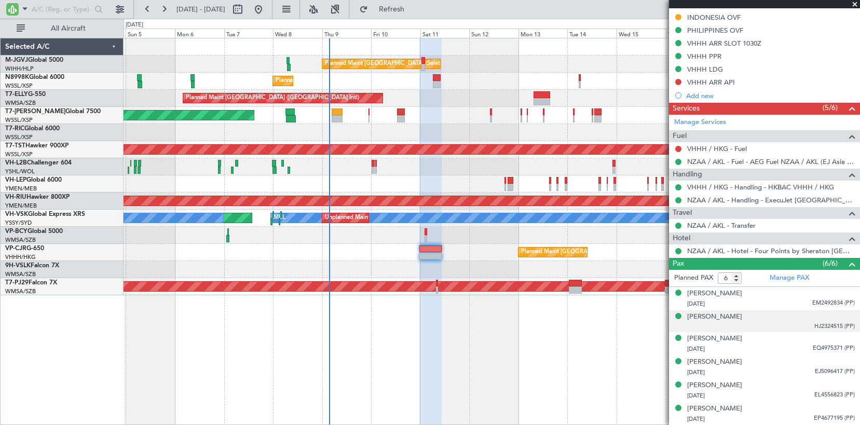
click at [767, 318] on div "[PERSON_NAME] HJ2324515 (PP)" at bounding box center [771, 321] width 168 height 19
click at [760, 320] on div "[PERSON_NAME] HJ2324515 (PP)" at bounding box center [771, 321] width 168 height 19
click at [846, 339] on img at bounding box center [850, 337] width 9 height 9
click at [703, 317] on div "[PERSON_NAME]" at bounding box center [714, 317] width 55 height 10
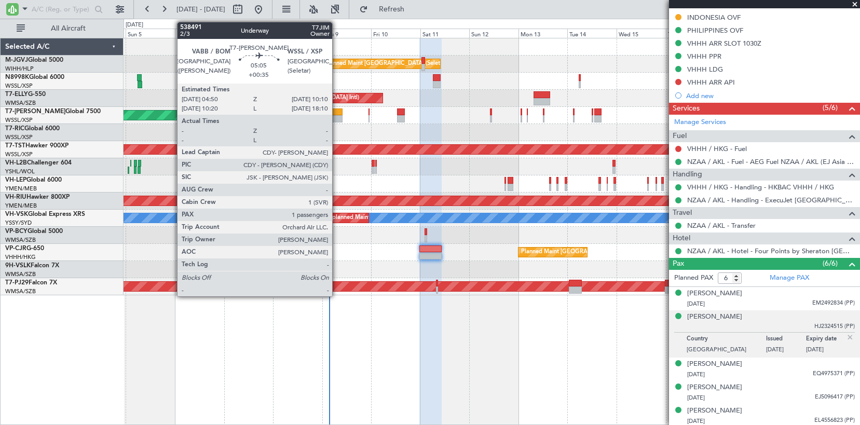
click at [337, 112] on div at bounding box center [337, 111] width 11 height 7
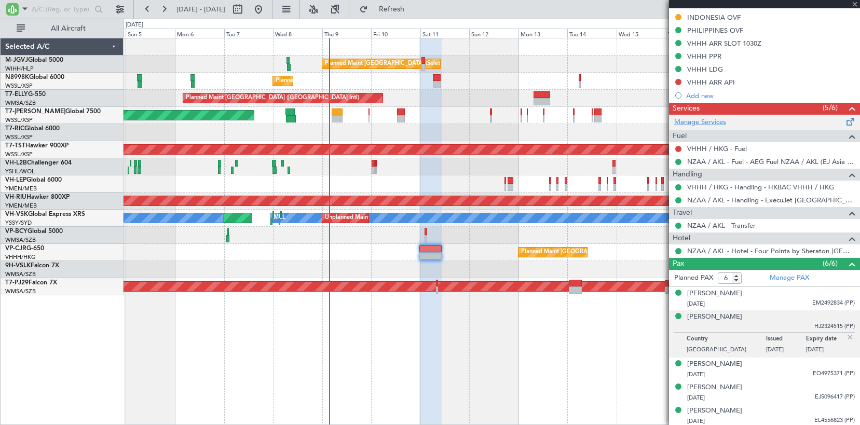
scroll to position [0, 0]
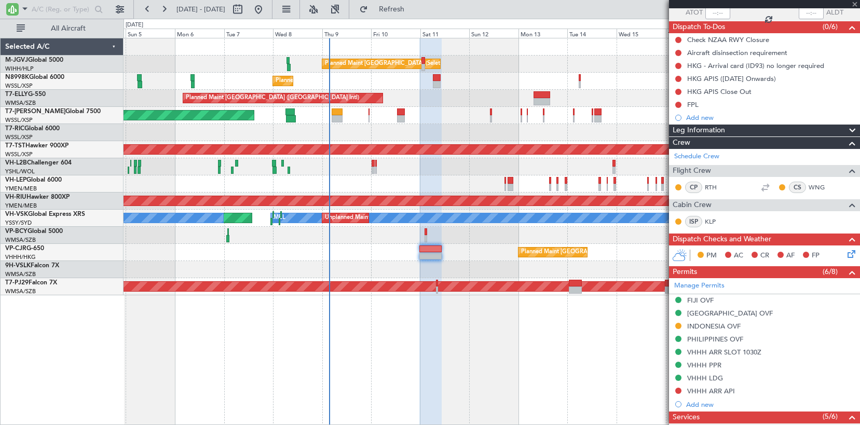
type input "+00:35"
type input "1"
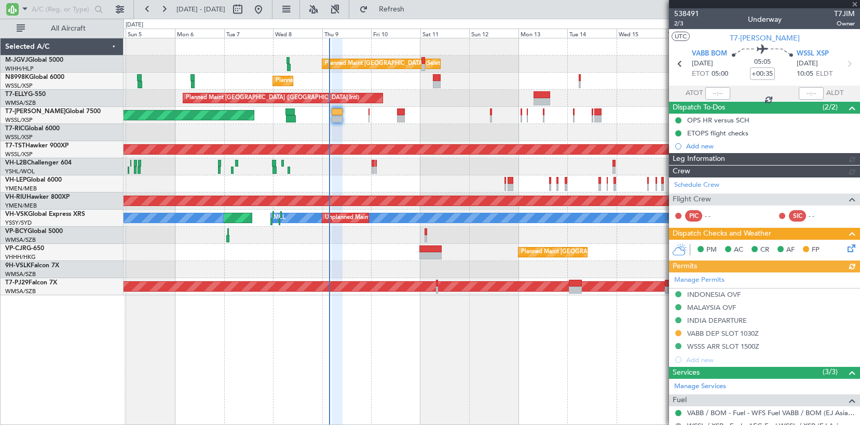
type input "[PERSON_NAME] (LEU)"
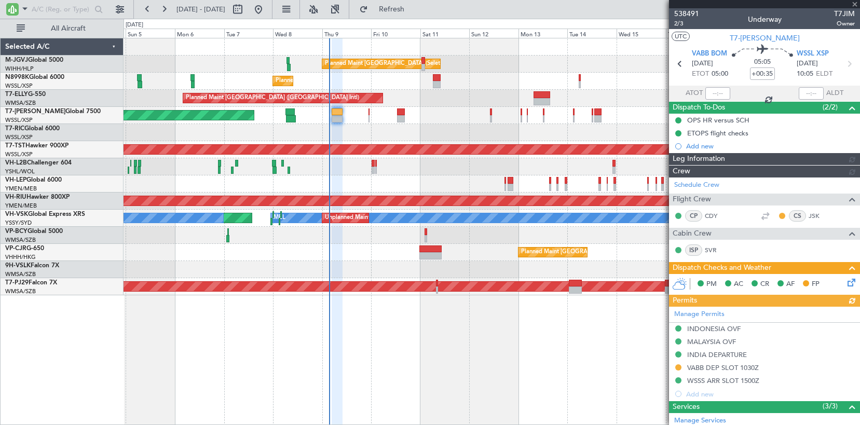
type input "[PERSON_NAME] (LEU)"
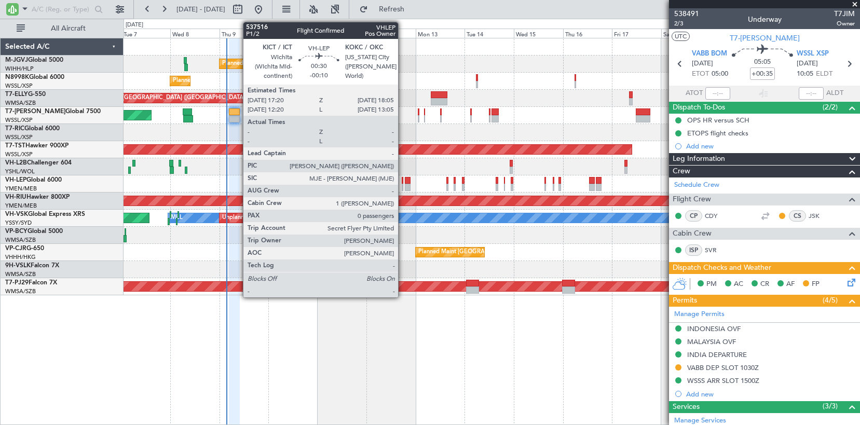
click at [403, 182] on div at bounding box center [403, 180] width 2 height 7
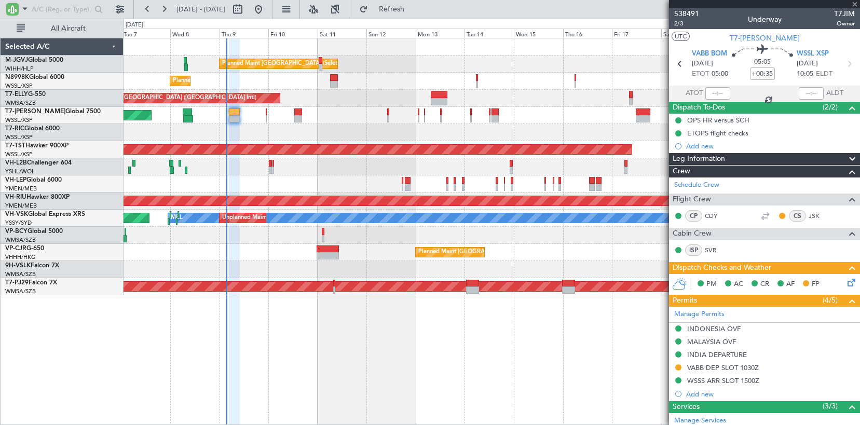
type input "-00:10"
type input "0"
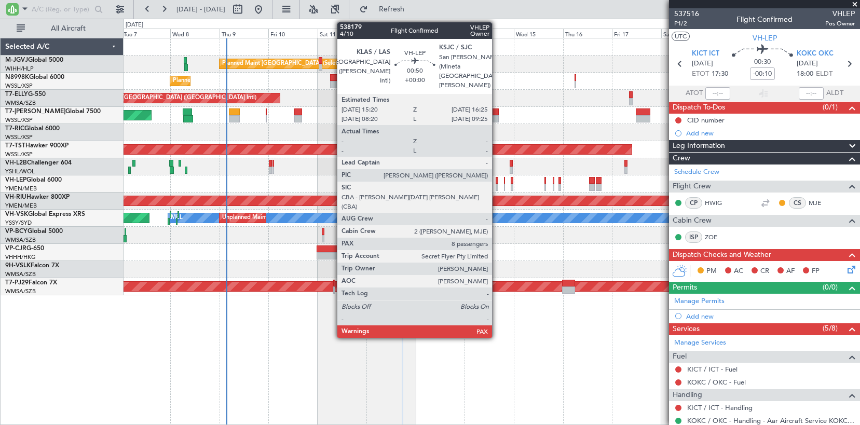
click at [497, 183] on div at bounding box center [497, 180] width 3 height 7
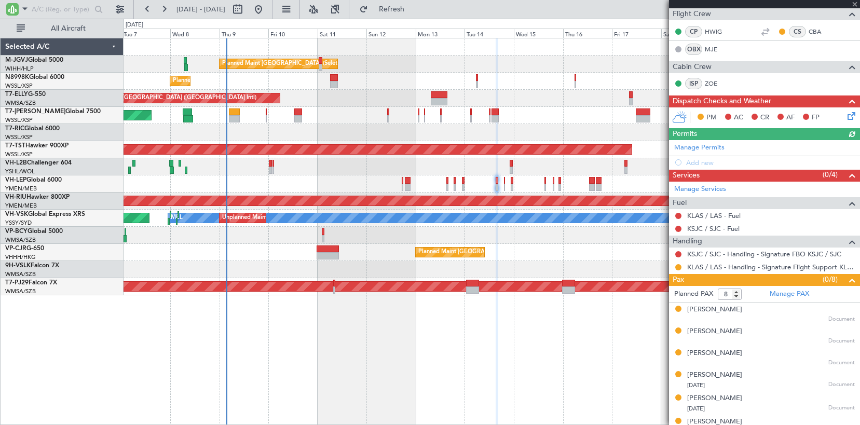
scroll to position [173, 0]
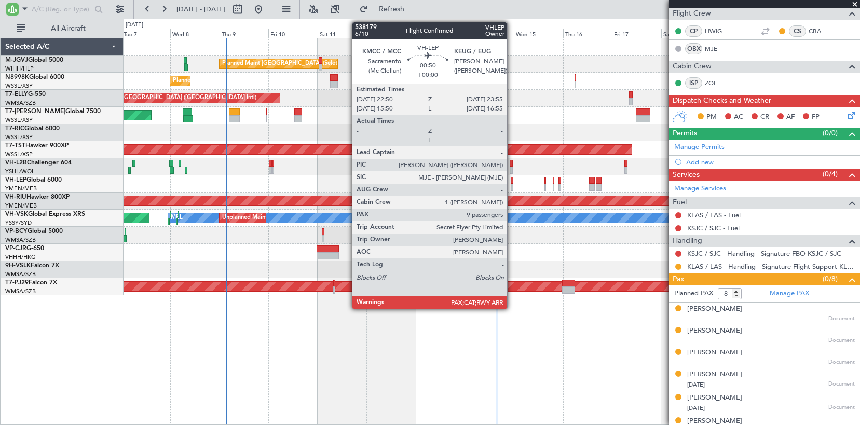
click at [512, 187] on div at bounding box center [512, 187] width 3 height 7
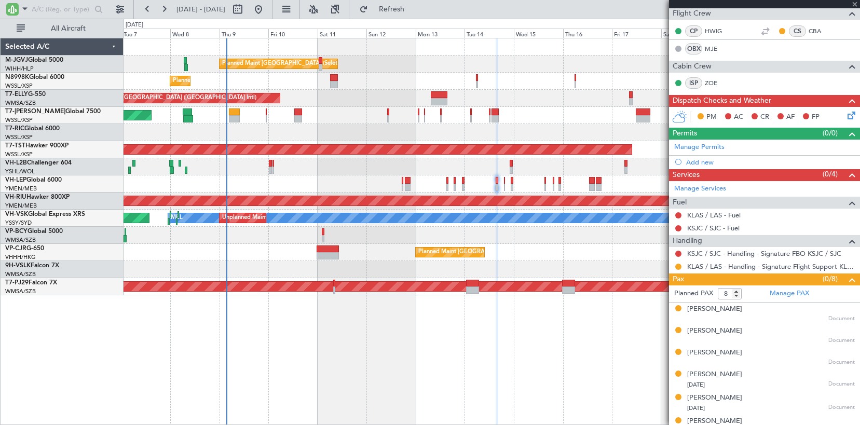
type input "9"
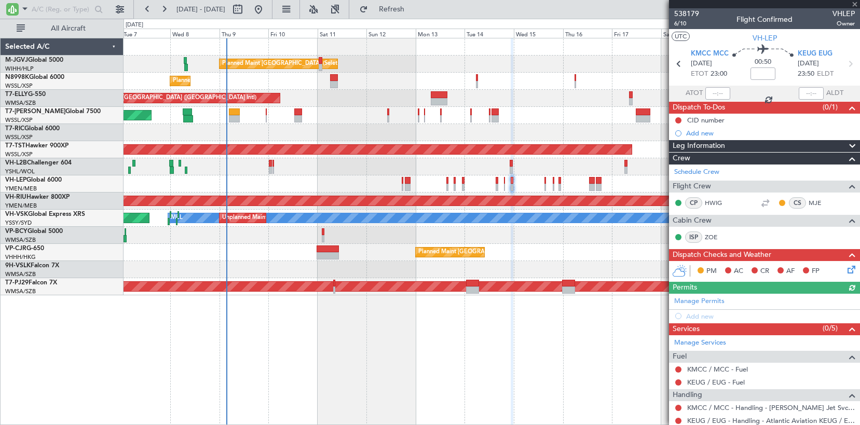
scroll to position [259, 0]
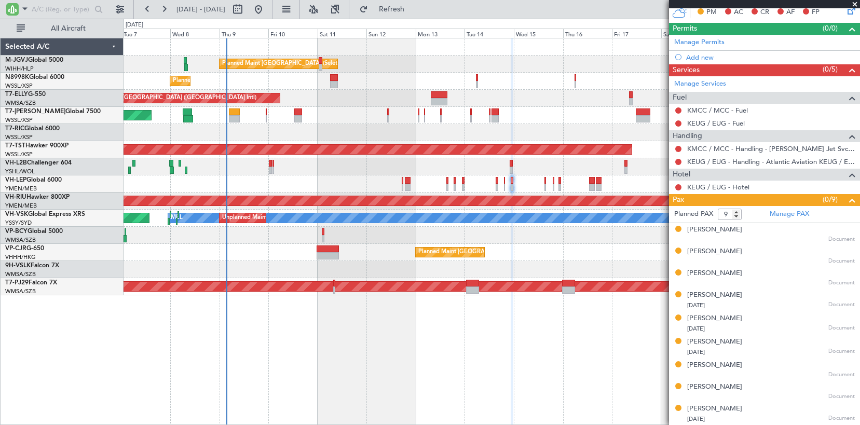
click at [143, 78] on div "Planned Maint [GEOGRAPHIC_DATA] (Seletar)" at bounding box center [492, 81] width 736 height 17
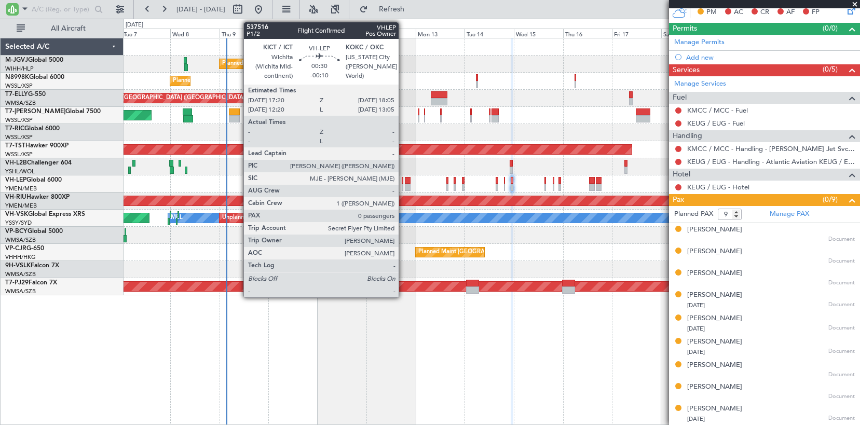
click at [403, 183] on div at bounding box center [403, 180] width 2 height 7
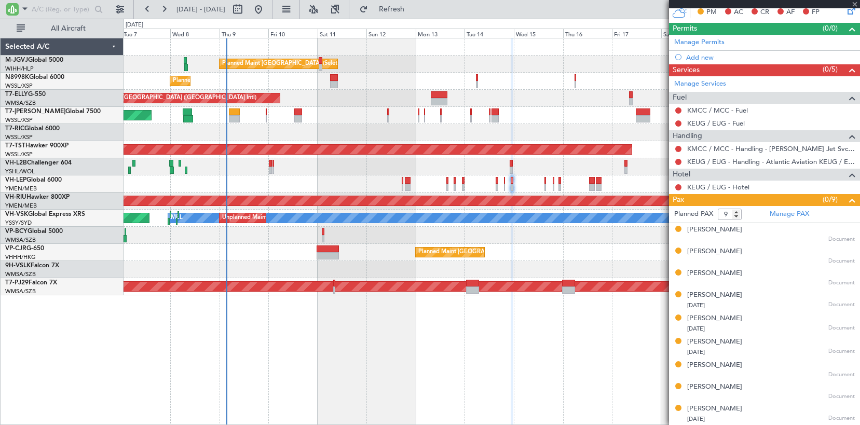
type input "-00:10"
type input "0"
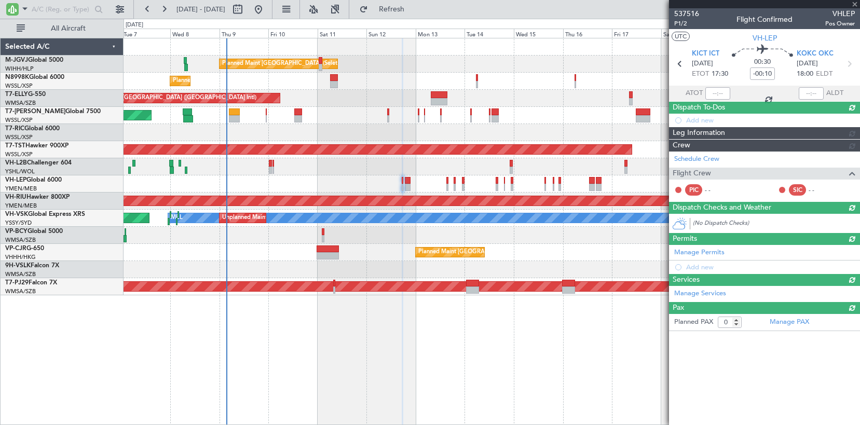
scroll to position [0, 0]
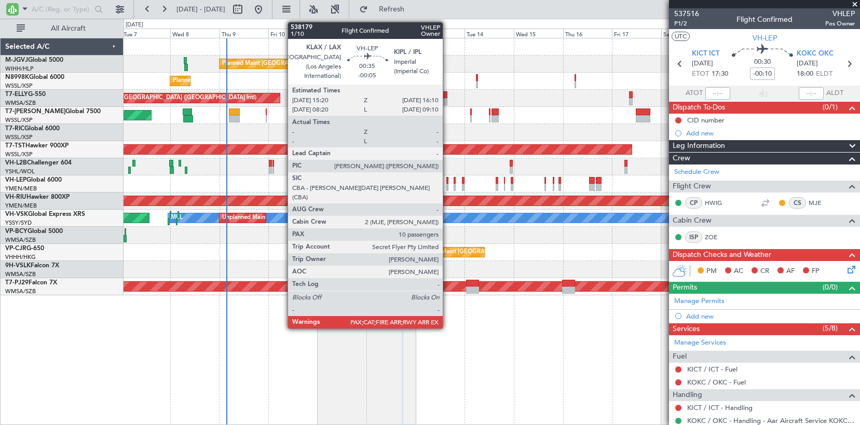
click at [447, 184] on div at bounding box center [447, 187] width 2 height 7
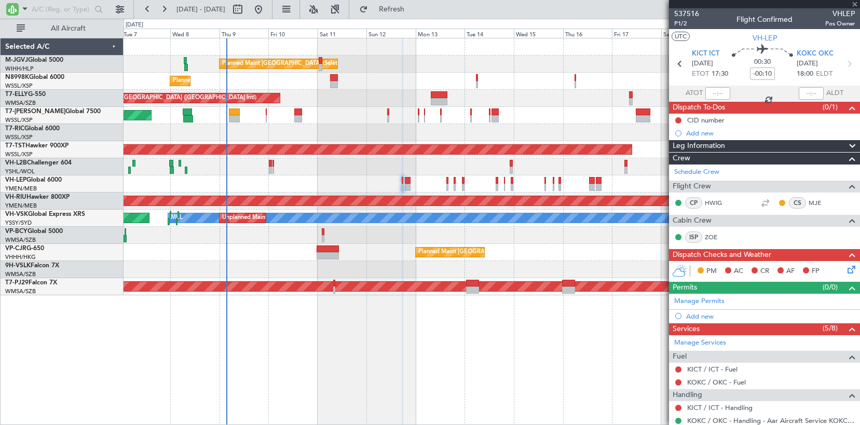
type input "-00:05"
type input "10"
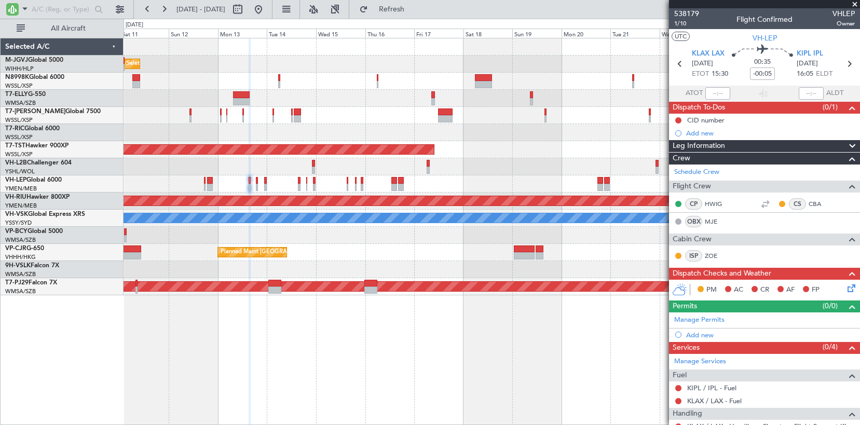
click at [365, 178] on div "Planned Maint [GEOGRAPHIC_DATA] (Seletar) Planned Maint [GEOGRAPHIC_DATA] (Sele…" at bounding box center [492, 166] width 736 height 257
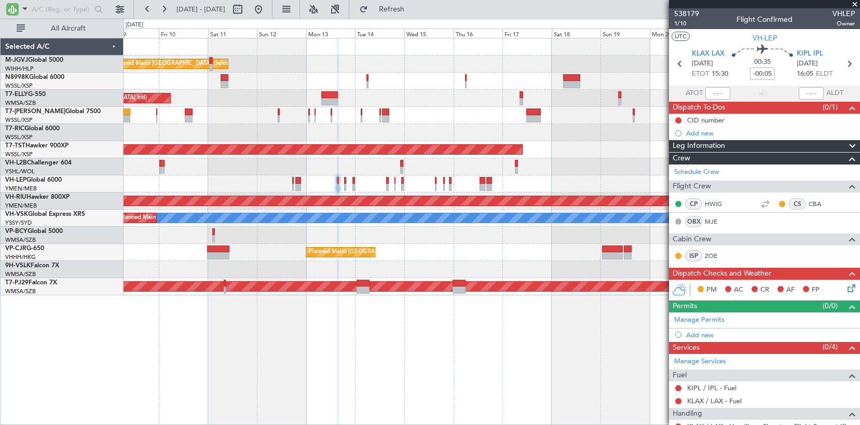
click at [570, 183] on div "Planned Maint [GEOGRAPHIC_DATA] (Seletar) Planned Maint [GEOGRAPHIC_DATA] (Sele…" at bounding box center [492, 166] width 736 height 257
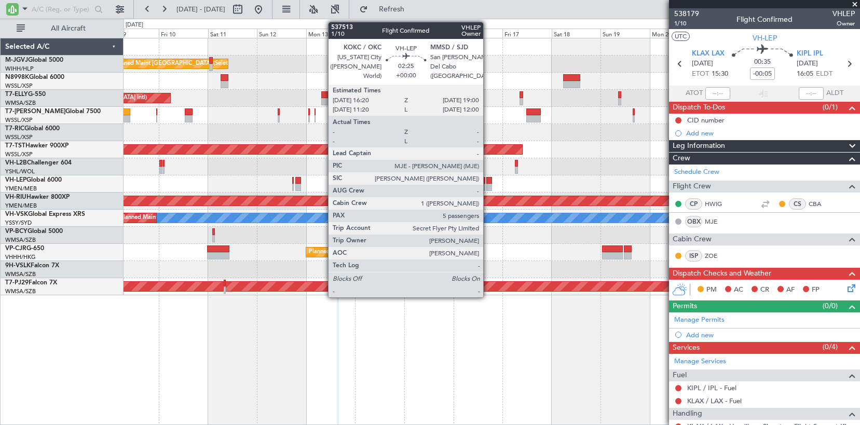
click at [488, 184] on div at bounding box center [489, 187] width 6 height 7
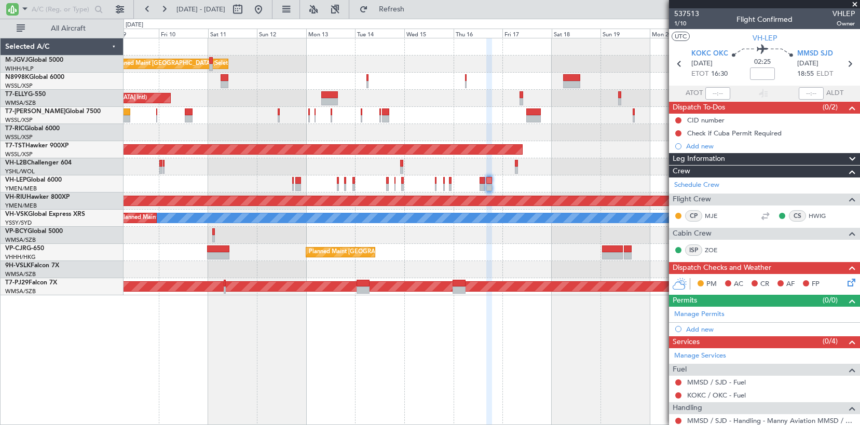
click at [569, 169] on div at bounding box center [492, 166] width 736 height 17
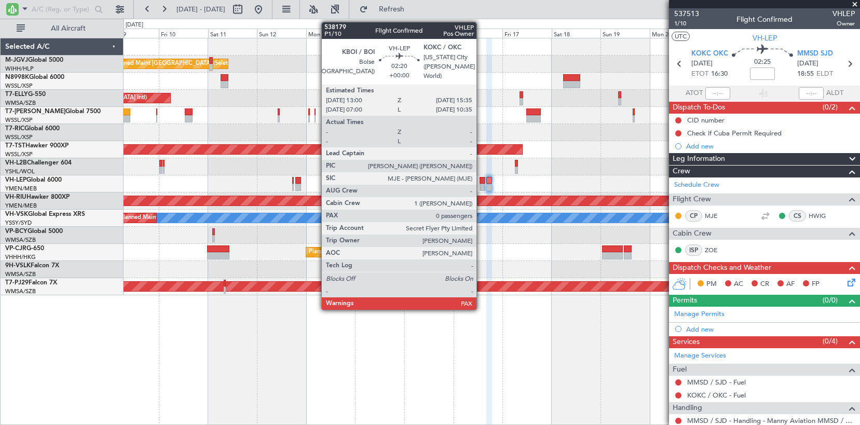
click at [481, 183] on div at bounding box center [483, 180] width 6 height 7
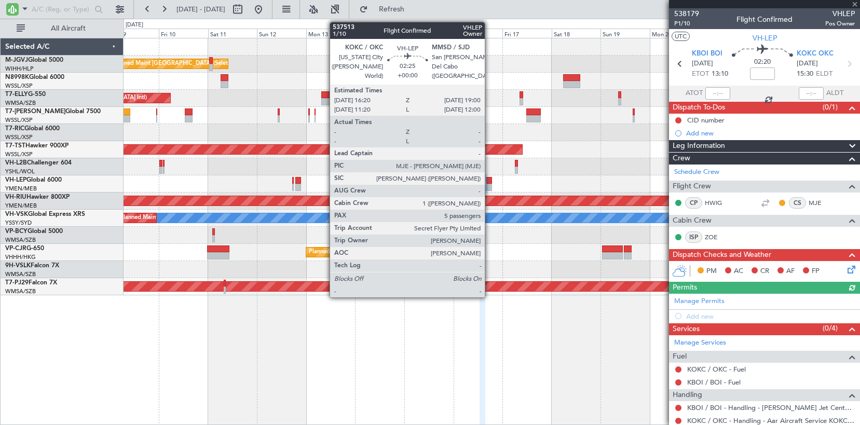
click at [490, 184] on div at bounding box center [489, 187] width 6 height 7
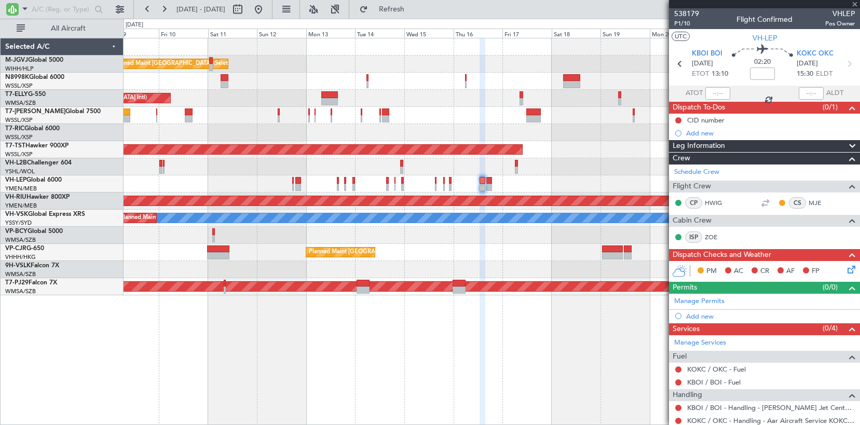
type input "5"
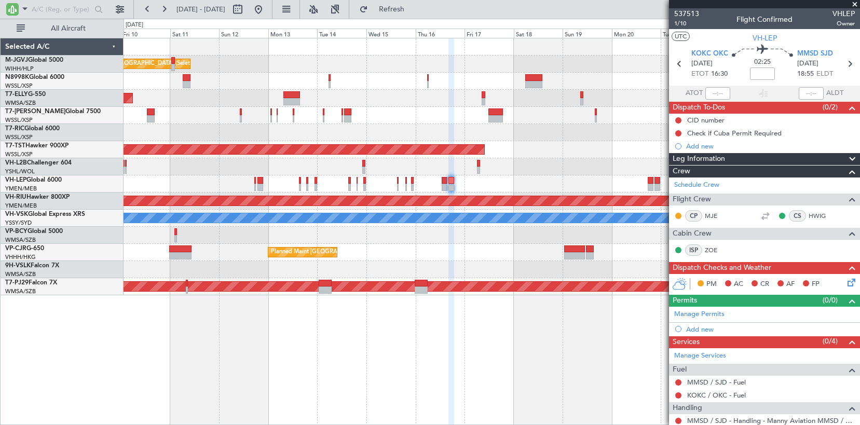
click at [535, 183] on div at bounding box center [492, 183] width 736 height 17
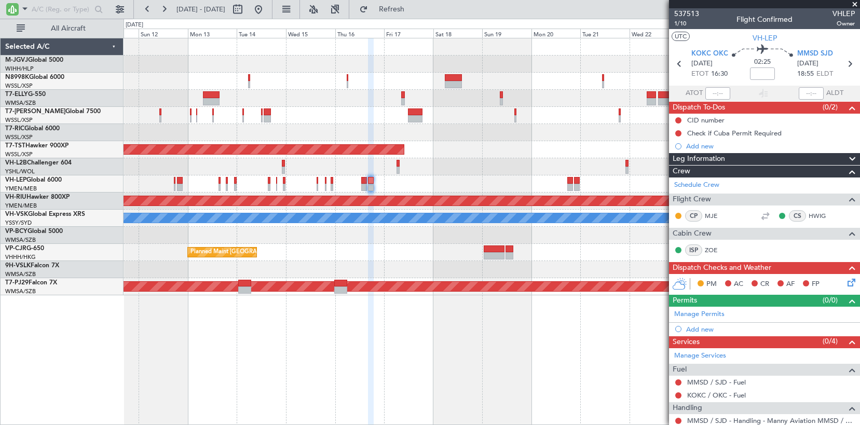
click at [516, 169] on div at bounding box center [492, 166] width 736 height 17
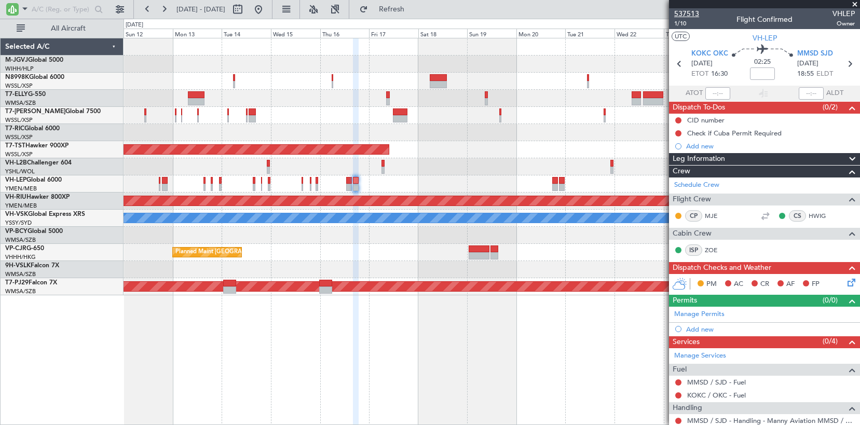
click at [691, 15] on span "537513" at bounding box center [686, 13] width 25 height 11
click at [267, 7] on button at bounding box center [258, 9] width 17 height 17
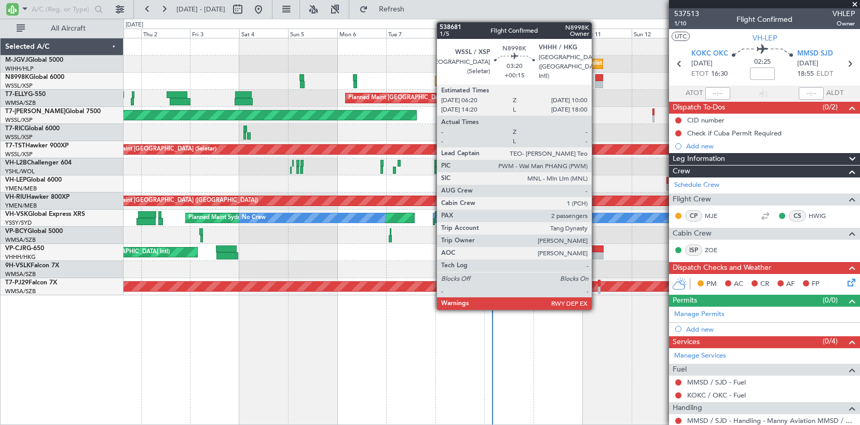
click at [596, 81] on div at bounding box center [599, 84] width 8 height 7
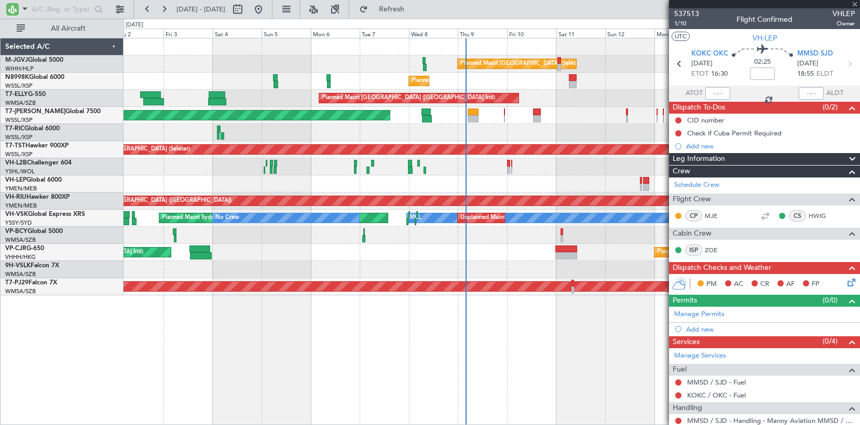
click at [502, 87] on div "Planned Maint [GEOGRAPHIC_DATA] (Seletar)" at bounding box center [492, 81] width 736 height 17
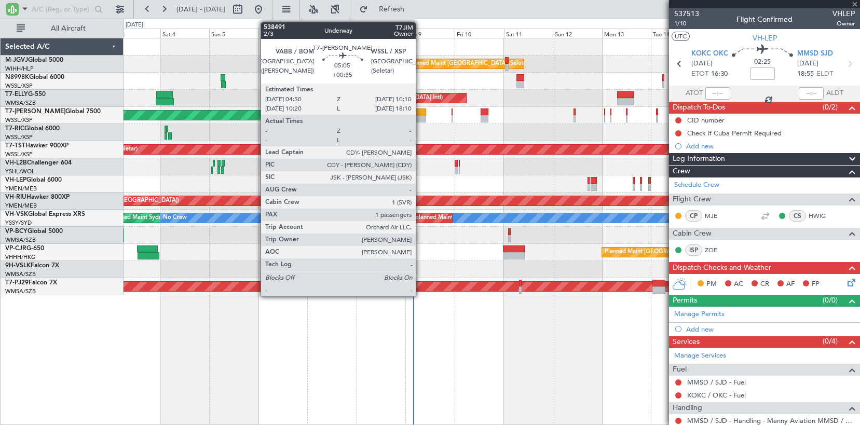
click at [420, 111] on div at bounding box center [420, 111] width 11 height 7
type input "+00:15"
type input "2"
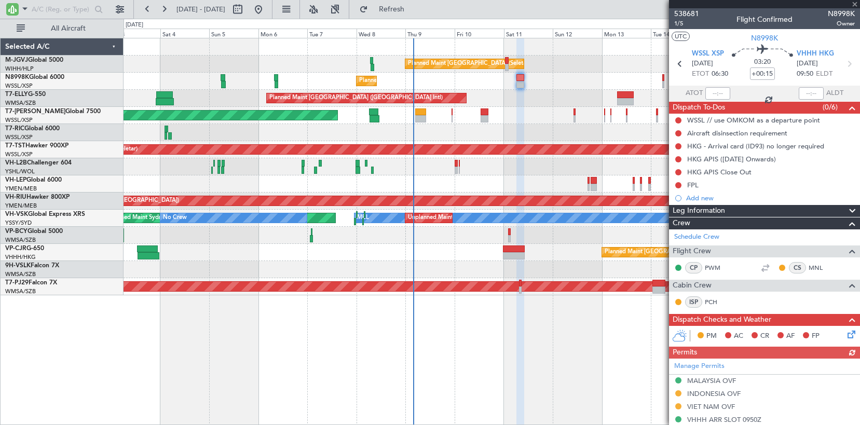
type input "+00:35"
type input "1"
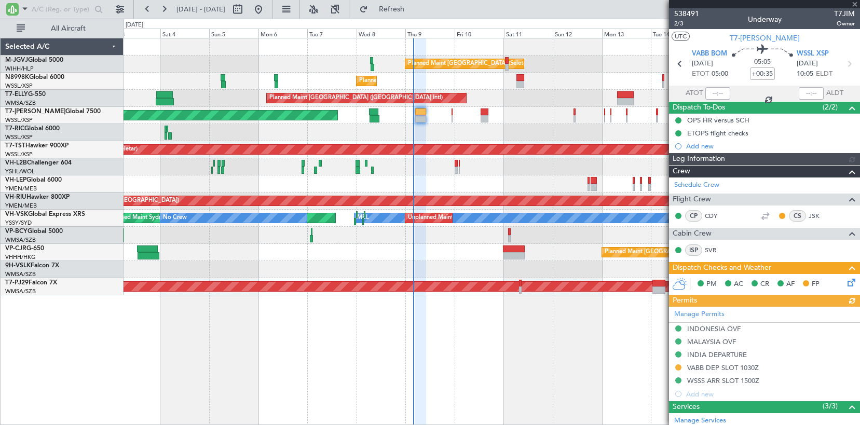
scroll to position [132, 0]
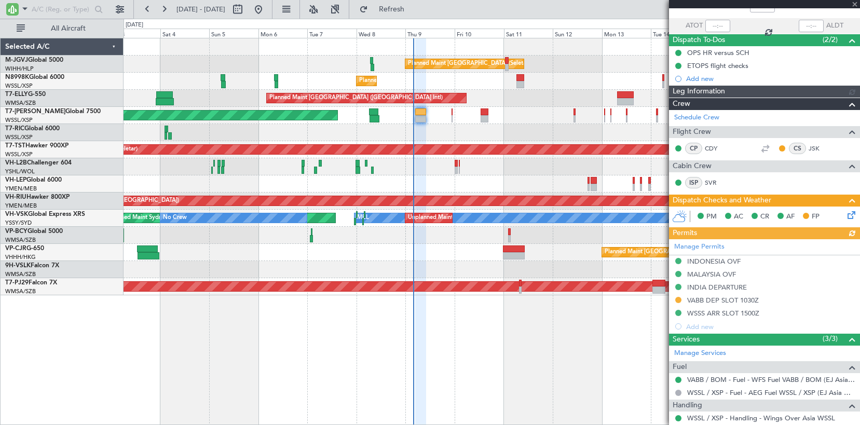
type input "[PERSON_NAME] (LEU)"
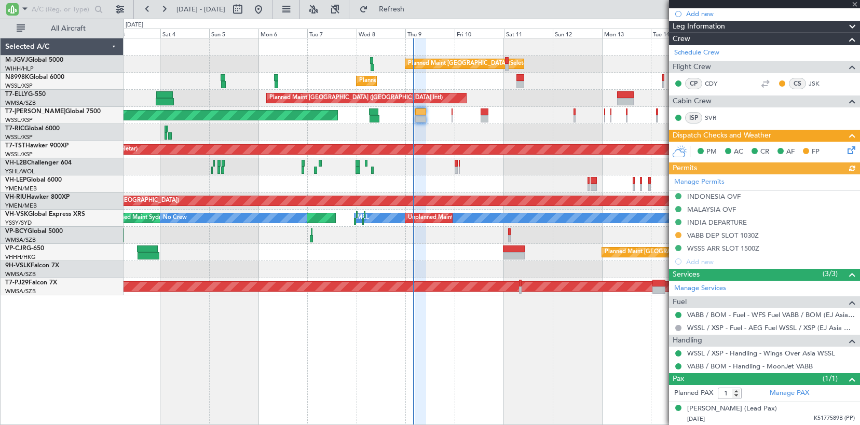
click at [706, 234] on div "Manage Permits [GEOGRAPHIC_DATA] OVF [GEOGRAPHIC_DATA] OVF [GEOGRAPHIC_DATA] DE…" at bounding box center [764, 221] width 191 height 94
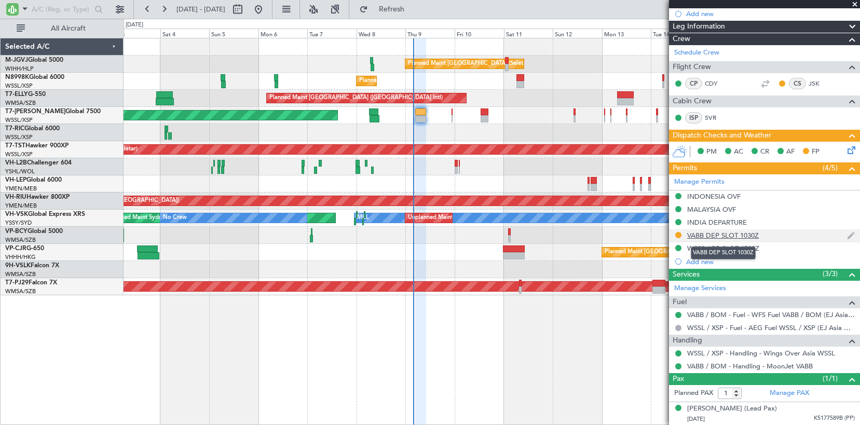
click at [708, 235] on div "VABB DEP SLOT 1030Z" at bounding box center [723, 235] width 72 height 9
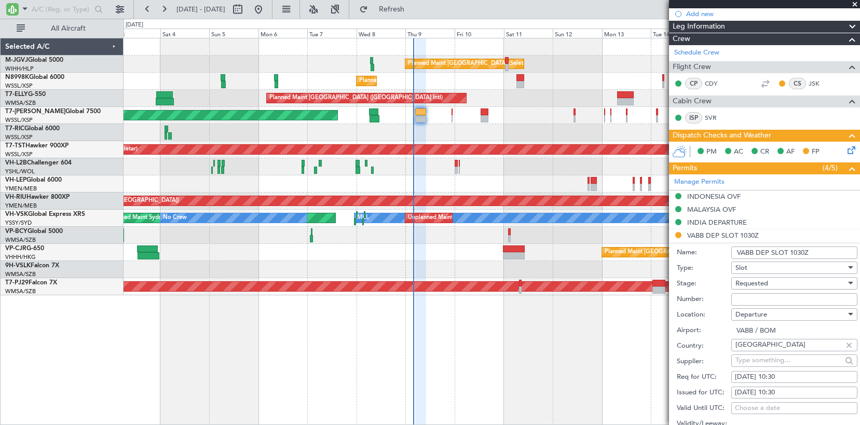
scroll to position [219, 0]
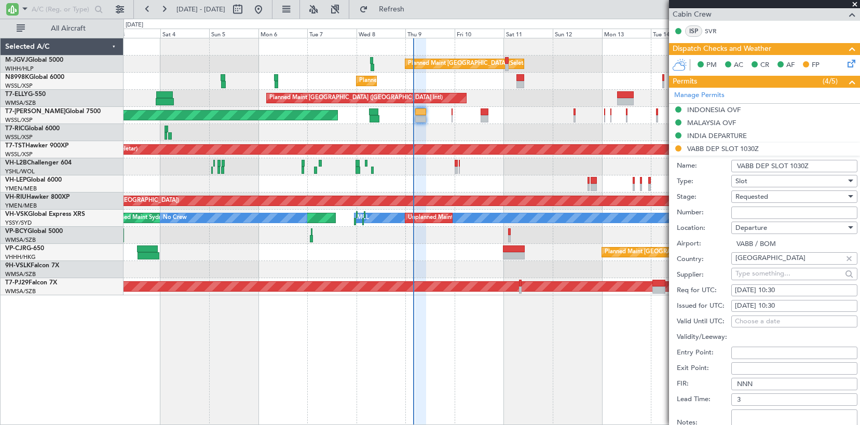
click at [754, 302] on div "[DATE] 10:30" at bounding box center [794, 306] width 119 height 10
select select "10"
select select "2025"
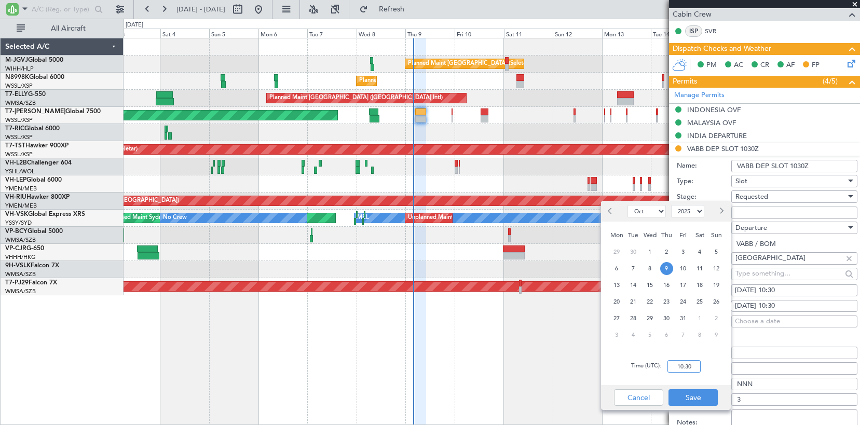
click at [694, 363] on input "10:30" at bounding box center [684, 366] width 33 height 12
type input "05:00"
click at [686, 400] on button "Save" at bounding box center [693, 397] width 49 height 17
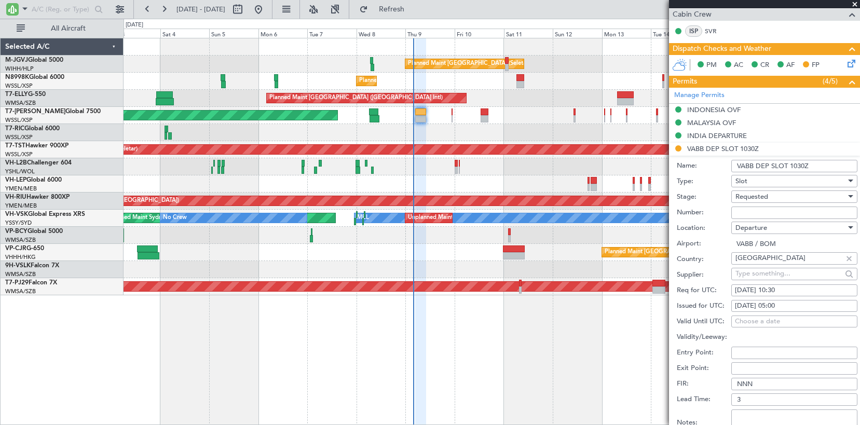
click at [740, 292] on div "[DATE] 10:30" at bounding box center [794, 291] width 119 height 10
select select "10"
select select "2025"
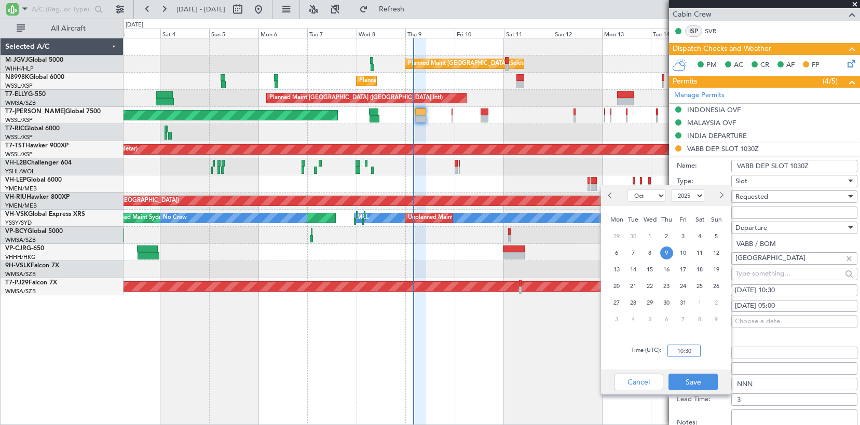
click at [679, 348] on input "10:30" at bounding box center [684, 351] width 33 height 12
type input "05:00"
click at [708, 384] on button "Save" at bounding box center [693, 382] width 49 height 17
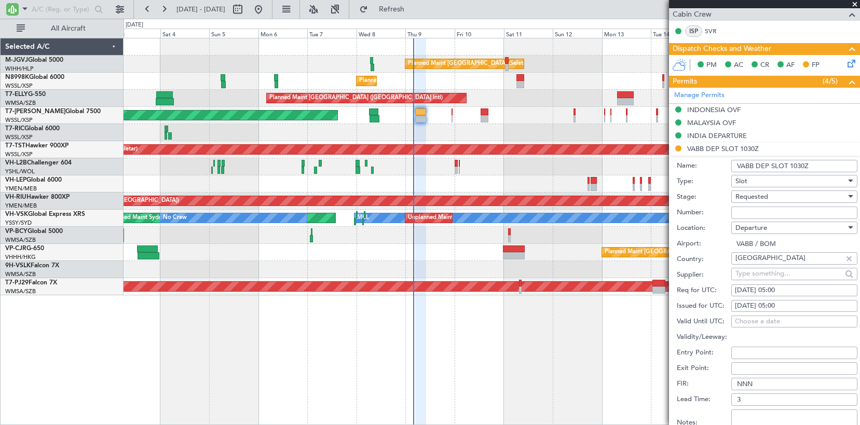
click at [750, 197] on span "Requested" at bounding box center [752, 196] width 33 height 9
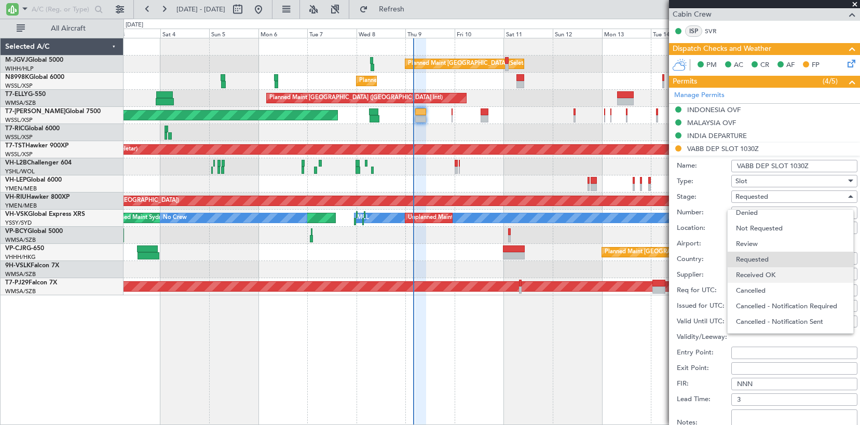
click at [751, 271] on span "Received OK" at bounding box center [790, 275] width 109 height 16
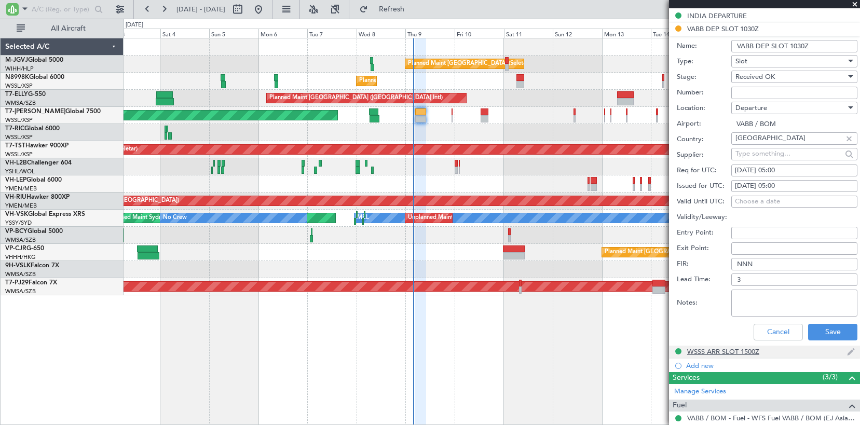
scroll to position [392, 0]
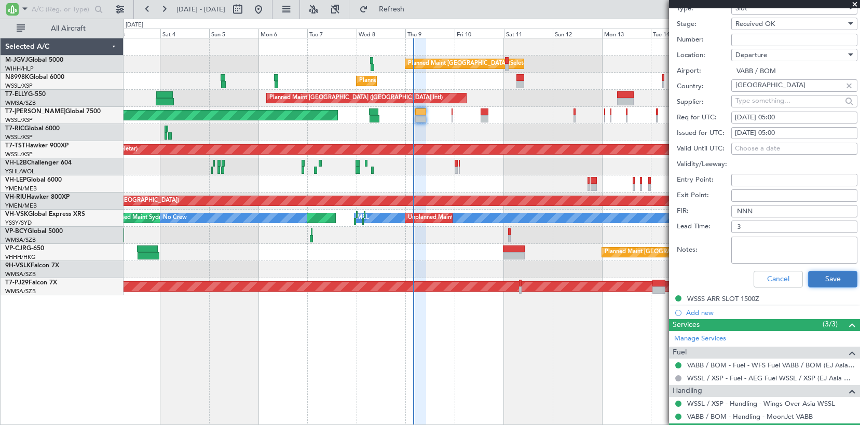
click at [820, 280] on button "Save" at bounding box center [832, 279] width 49 height 17
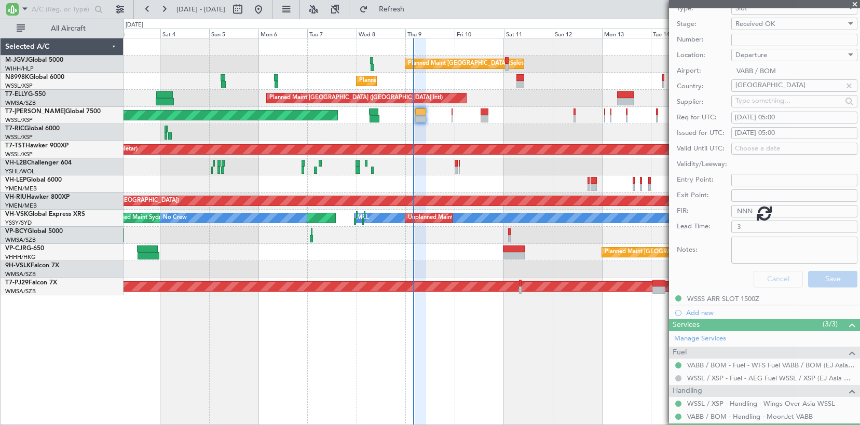
scroll to position [82, 0]
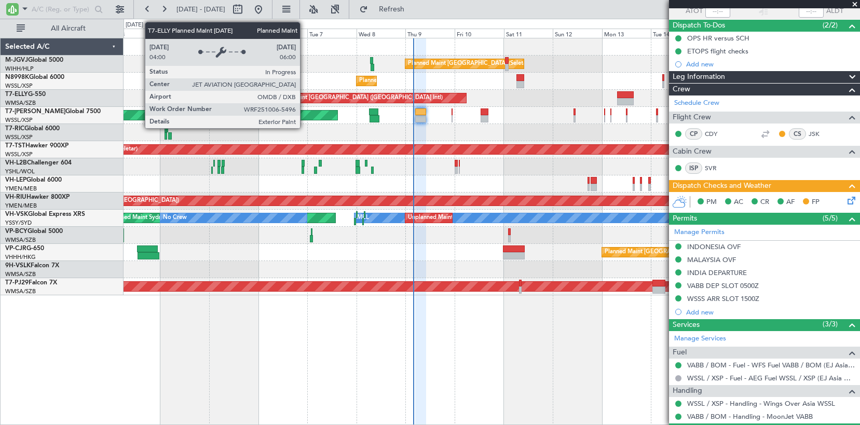
click at [305, 94] on div "Planned Maint [GEOGRAPHIC_DATA] ([GEOGRAPHIC_DATA] Intl)" at bounding box center [355, 98] width 173 height 16
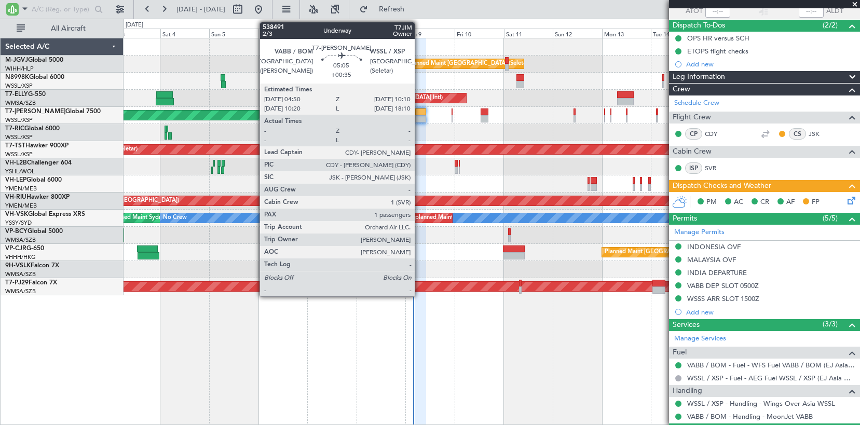
click at [419, 119] on div at bounding box center [420, 118] width 11 height 7
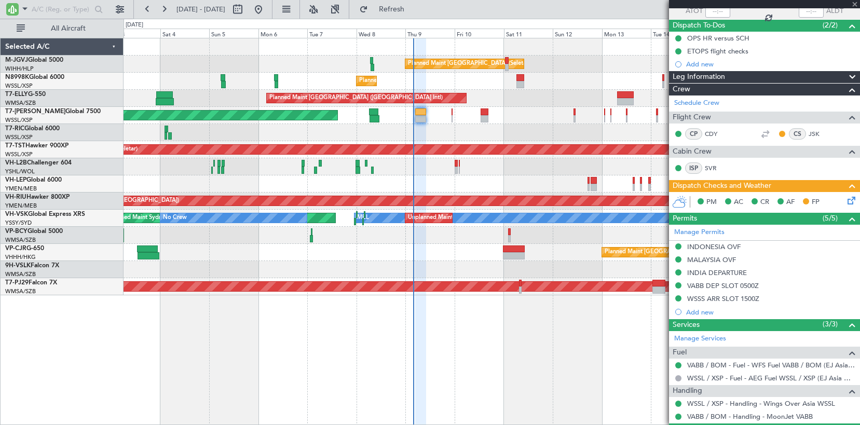
click at [846, 200] on icon at bounding box center [850, 199] width 8 height 8
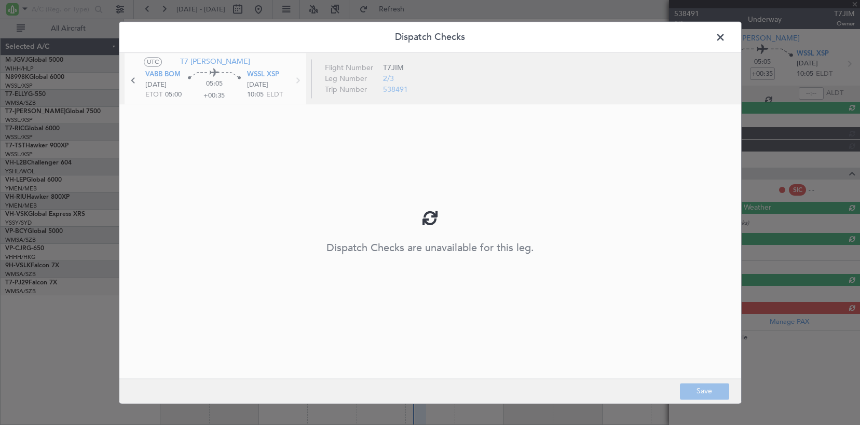
scroll to position [0, 0]
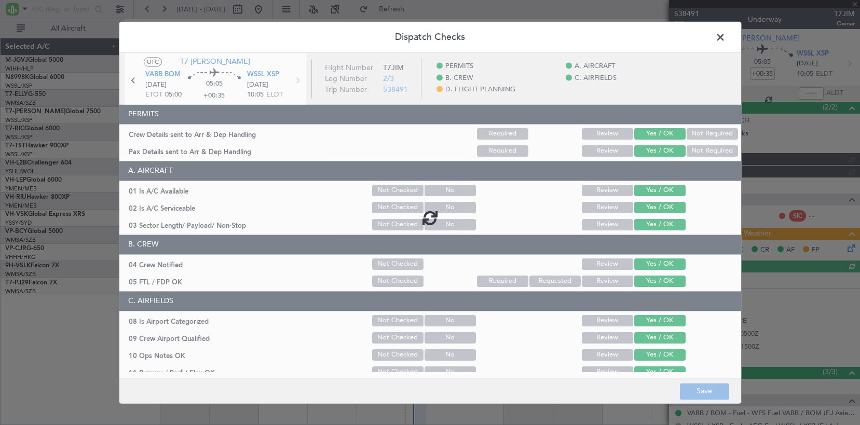
type input "[PERSON_NAME] (LEU)"
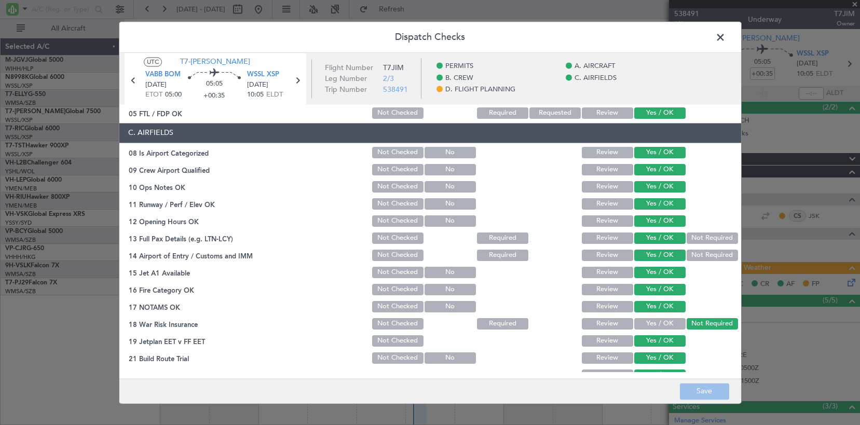
scroll to position [341, 0]
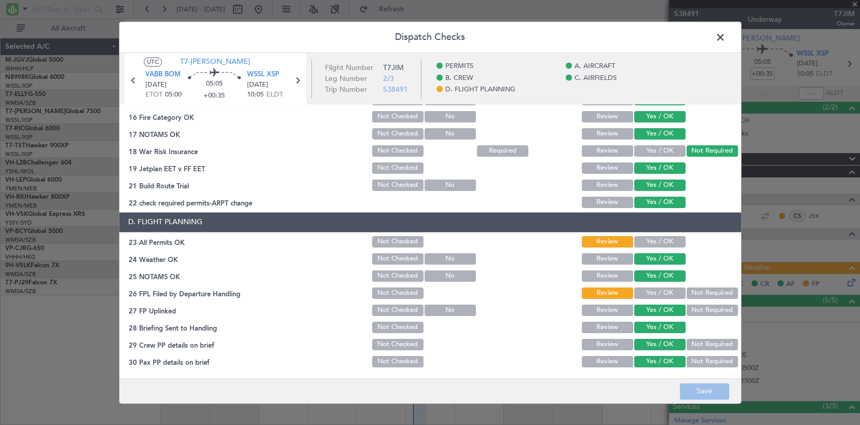
click at [651, 243] on button "Yes / OK" at bounding box center [659, 241] width 51 height 11
click at [645, 294] on button "Yes / OK" at bounding box center [659, 293] width 51 height 11
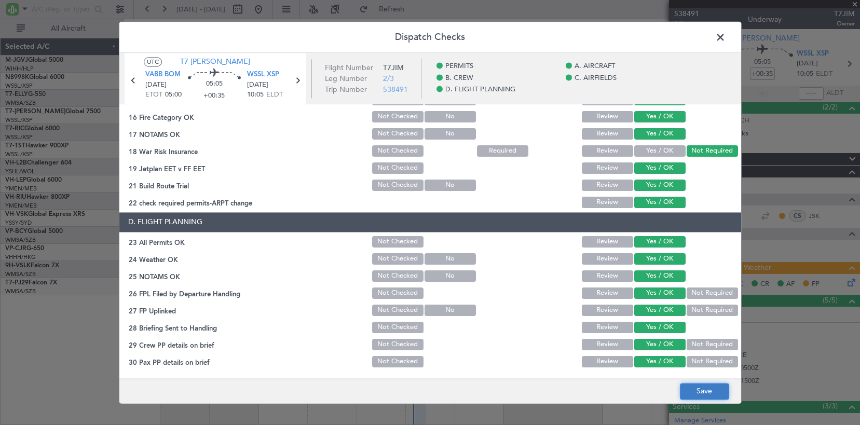
click at [699, 399] on button "Save" at bounding box center [704, 391] width 49 height 17
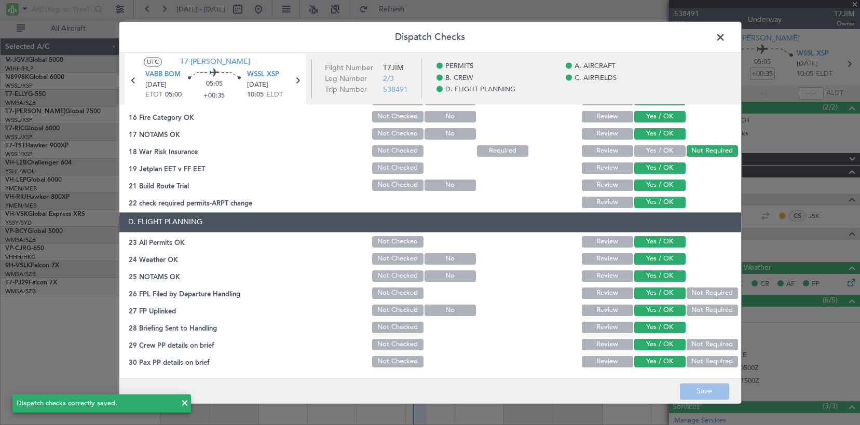
click at [726, 36] on span at bounding box center [726, 40] width 0 height 21
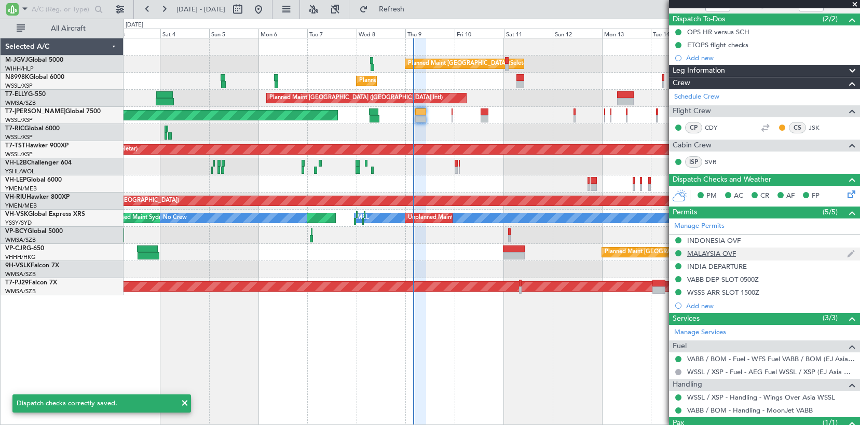
scroll to position [132, 0]
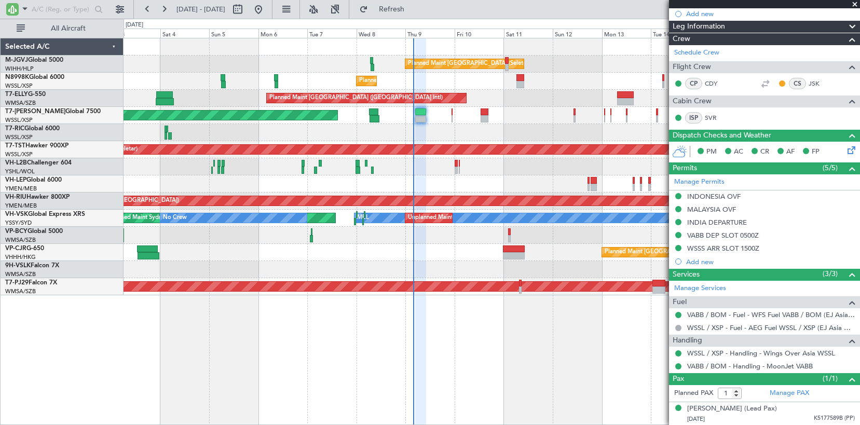
click at [303, 329] on div "Planned Maint [GEOGRAPHIC_DATA] (Seletar) Planned Maint [GEOGRAPHIC_DATA] (Sele…" at bounding box center [492, 231] width 737 height 387
type input "[PERSON_NAME] (LEU)"
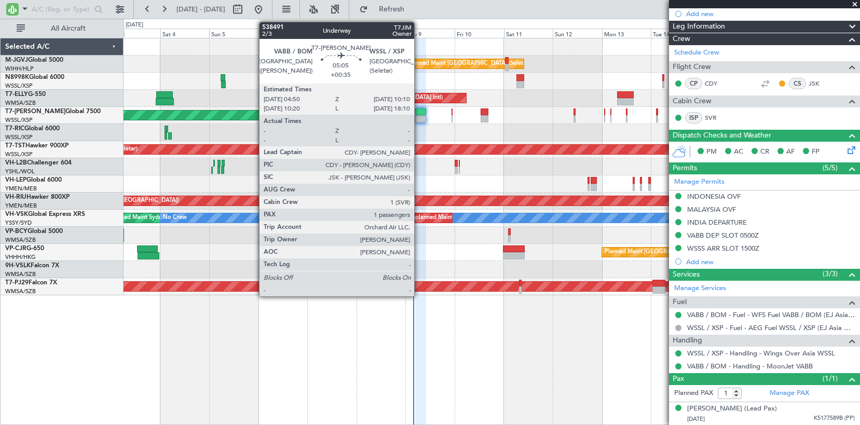
click at [419, 117] on div at bounding box center [420, 118] width 11 height 7
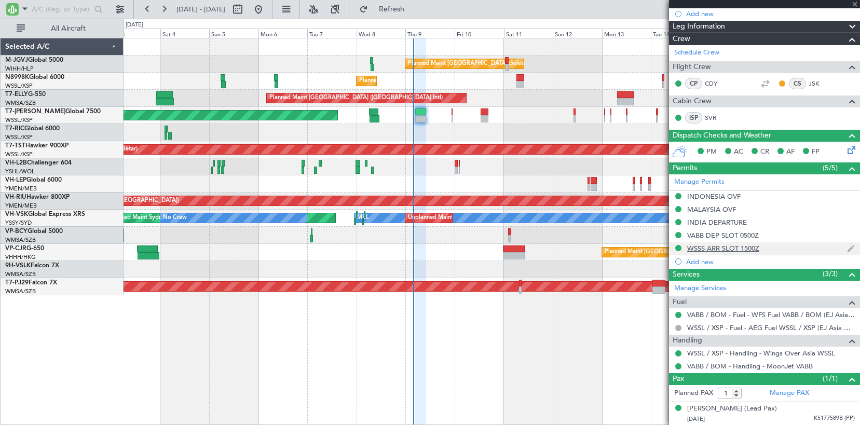
scroll to position [0, 0]
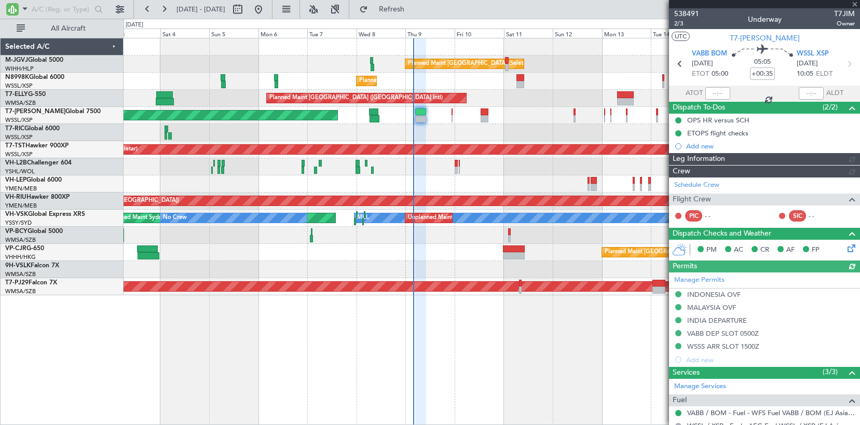
type input "[PERSON_NAME] (LEU)"
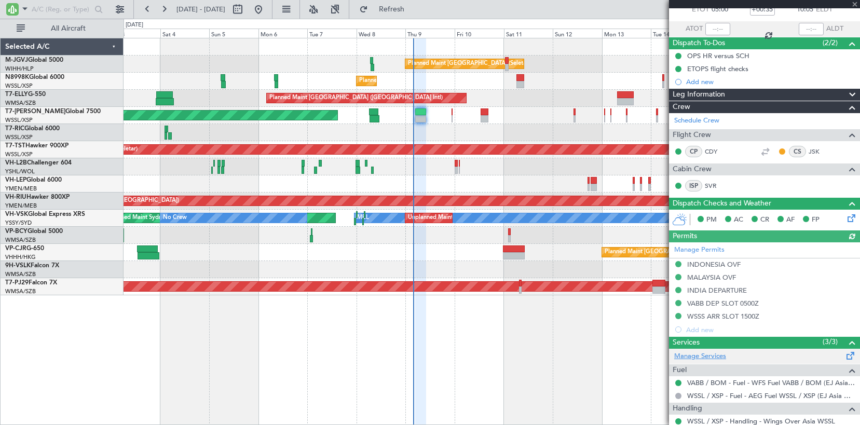
scroll to position [87, 0]
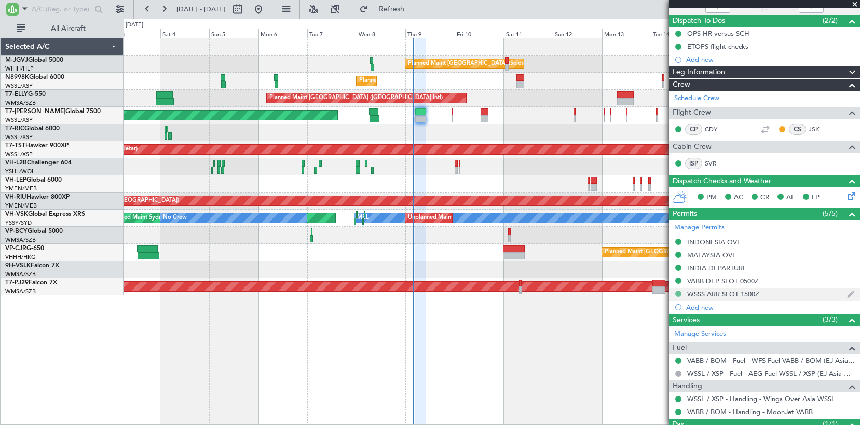
click at [678, 295] on button at bounding box center [678, 294] width 6 height 6
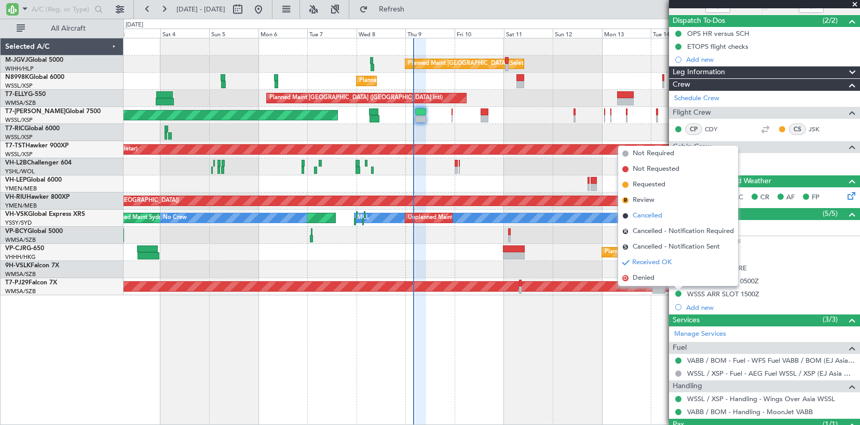
click at [655, 215] on span "Cancelled" at bounding box center [648, 216] width 30 height 10
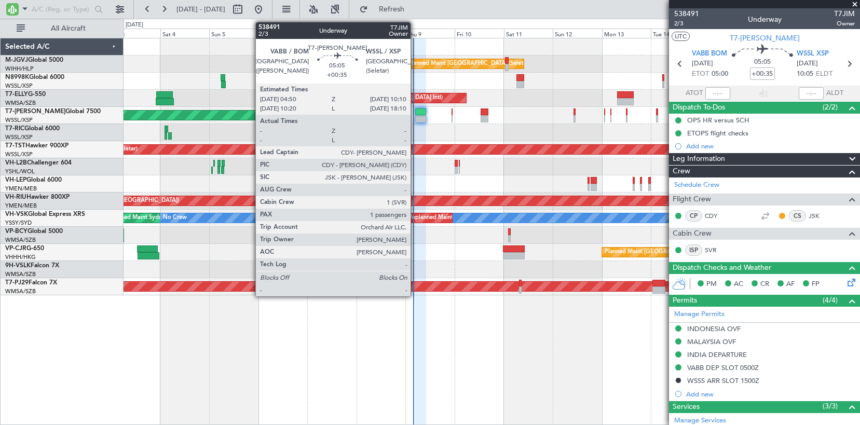
scroll to position [87, 0]
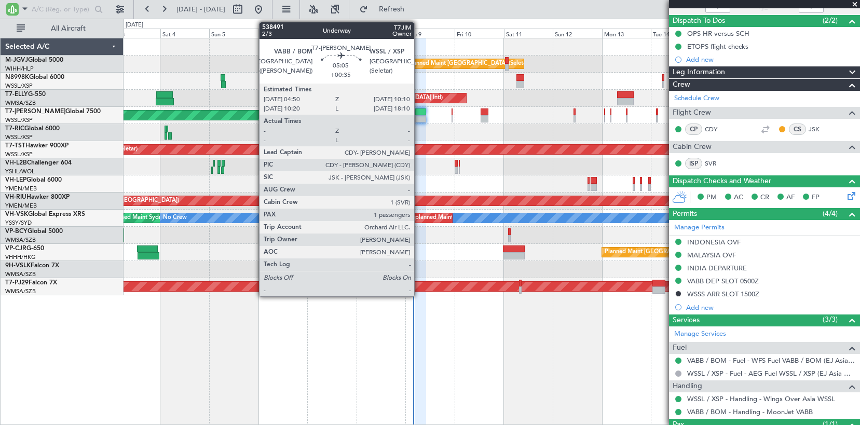
click at [419, 112] on div at bounding box center [420, 111] width 11 height 7
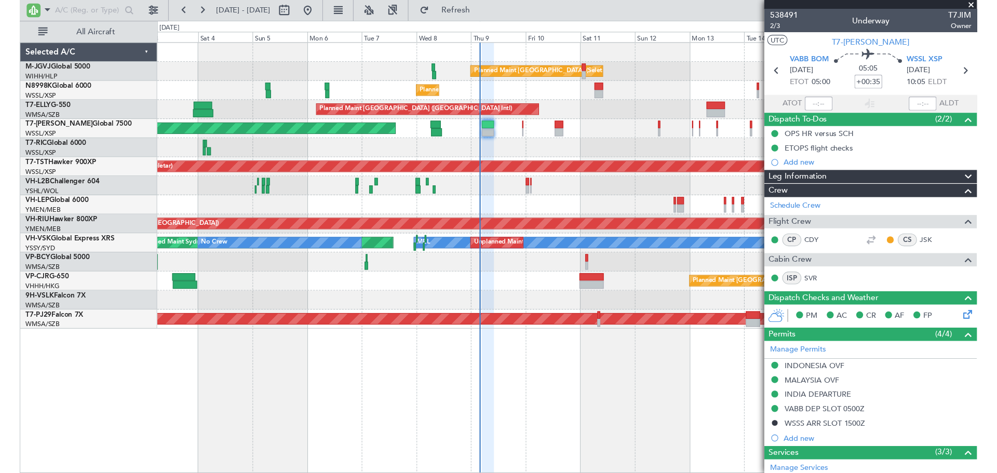
scroll to position [0, 0]
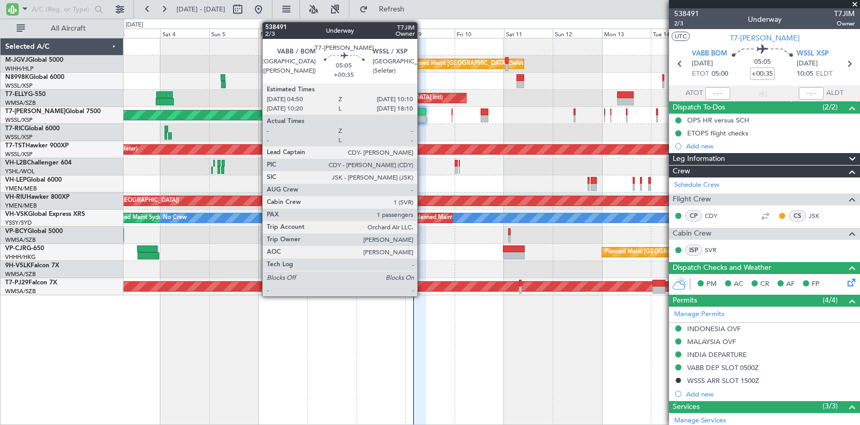
click at [422, 115] on div at bounding box center [420, 111] width 11 height 7
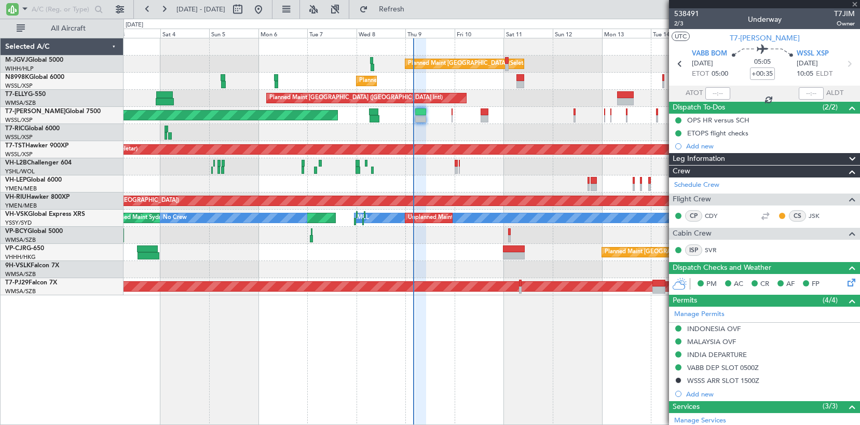
click at [422, 115] on div at bounding box center [420, 111] width 11 height 7
type input "[PERSON_NAME] (LEU)"
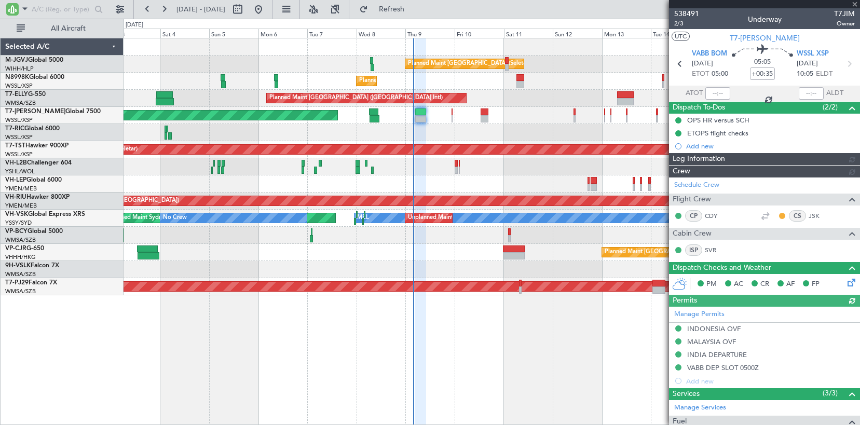
type input "[PERSON_NAME] (LEU)"
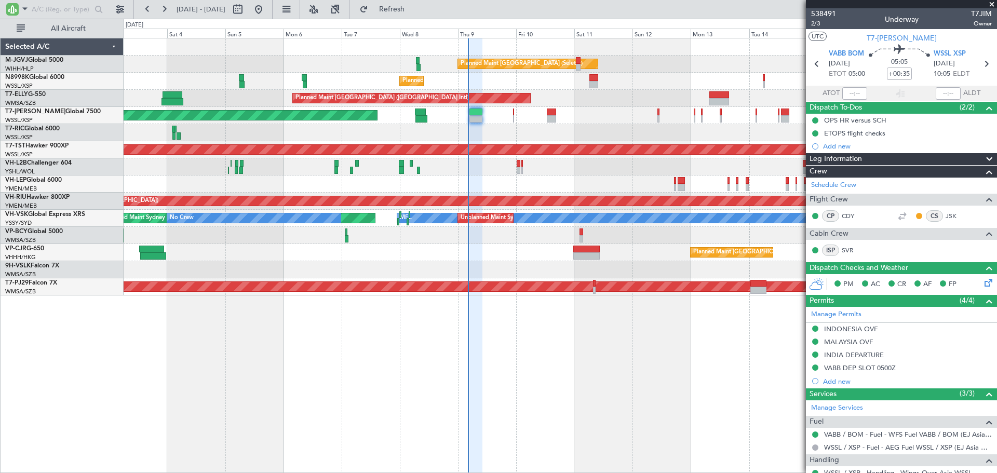
type input "[PERSON_NAME] (LEU)"
